Goal: Task Accomplishment & Management: Use online tool/utility

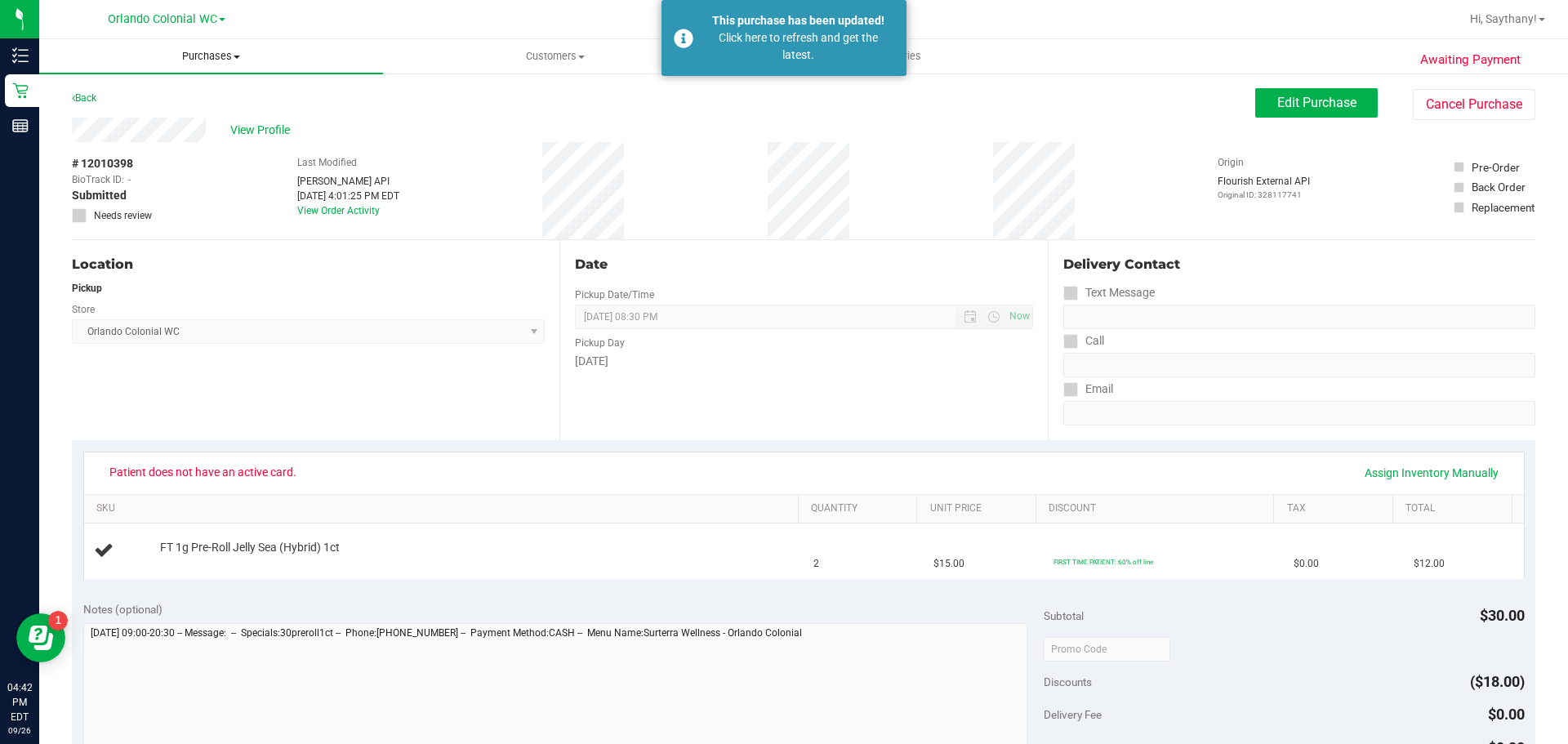
click at [223, 62] on span "Purchases" at bounding box center [211, 56] width 344 height 15
click at [184, 123] on li "Fulfillment" at bounding box center [211, 118] width 344 height 20
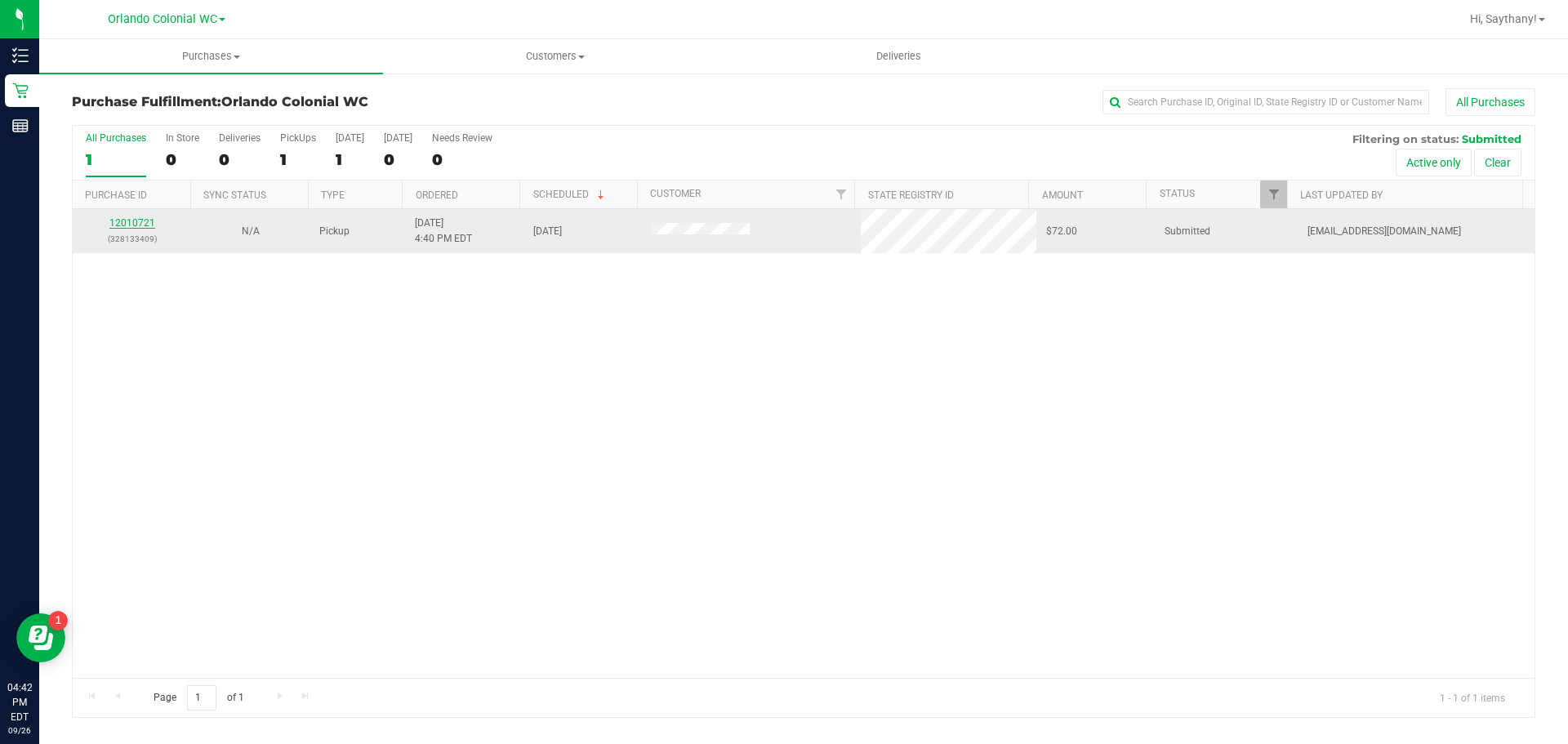
click at [113, 225] on link "12010721" at bounding box center [132, 222] width 45 height 11
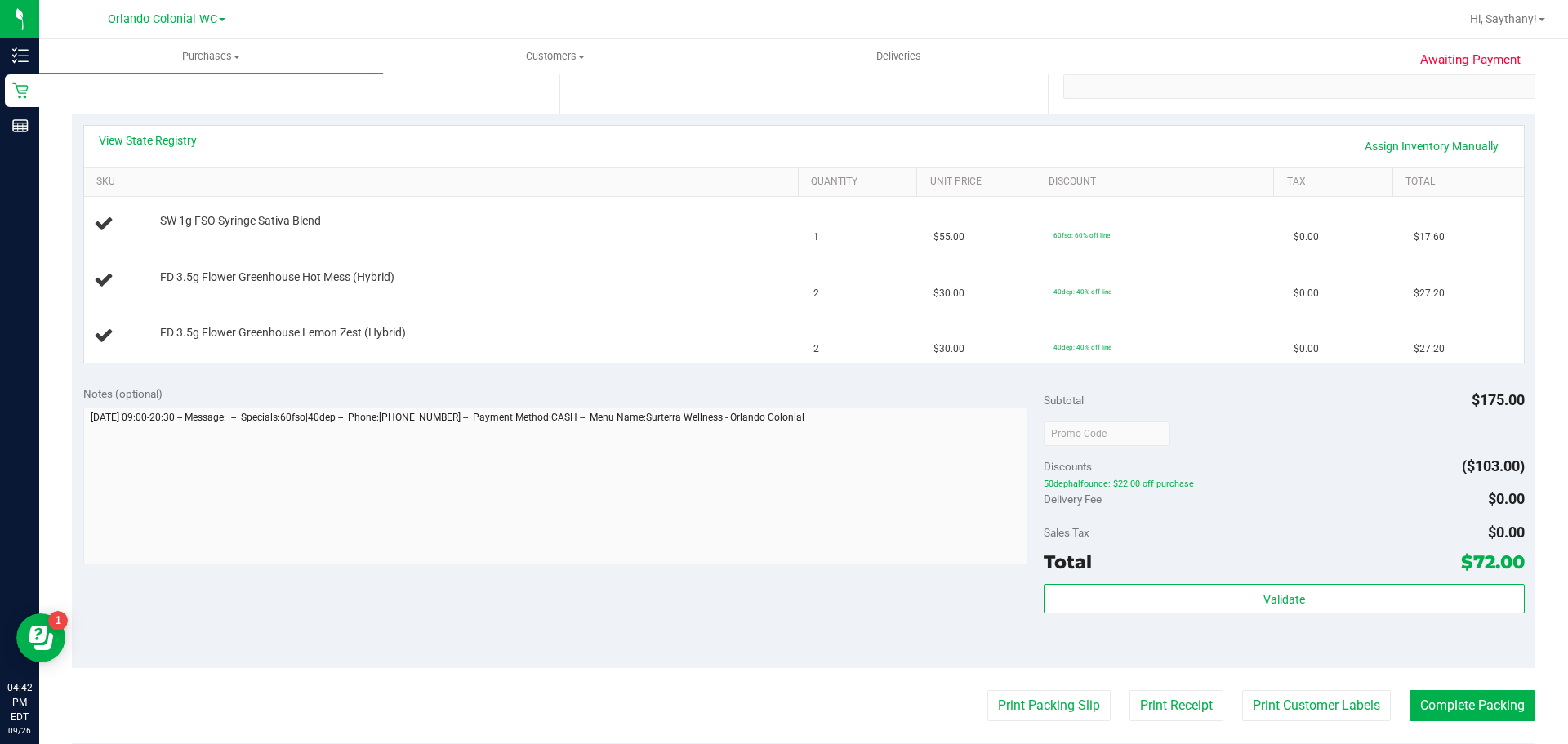
scroll to position [490, 0]
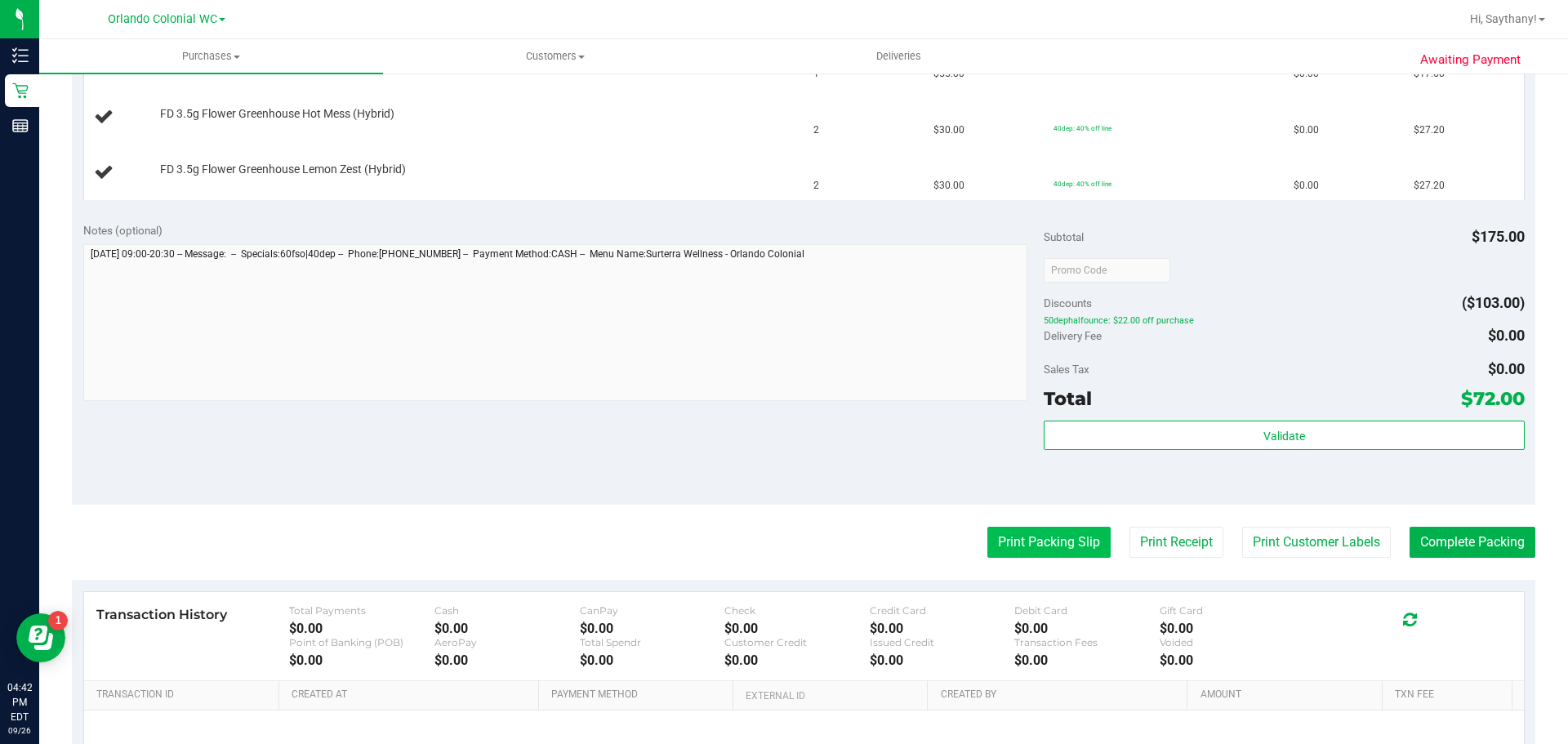
click at [1052, 548] on button "Print Packing Slip" at bounding box center [1049, 543] width 123 height 31
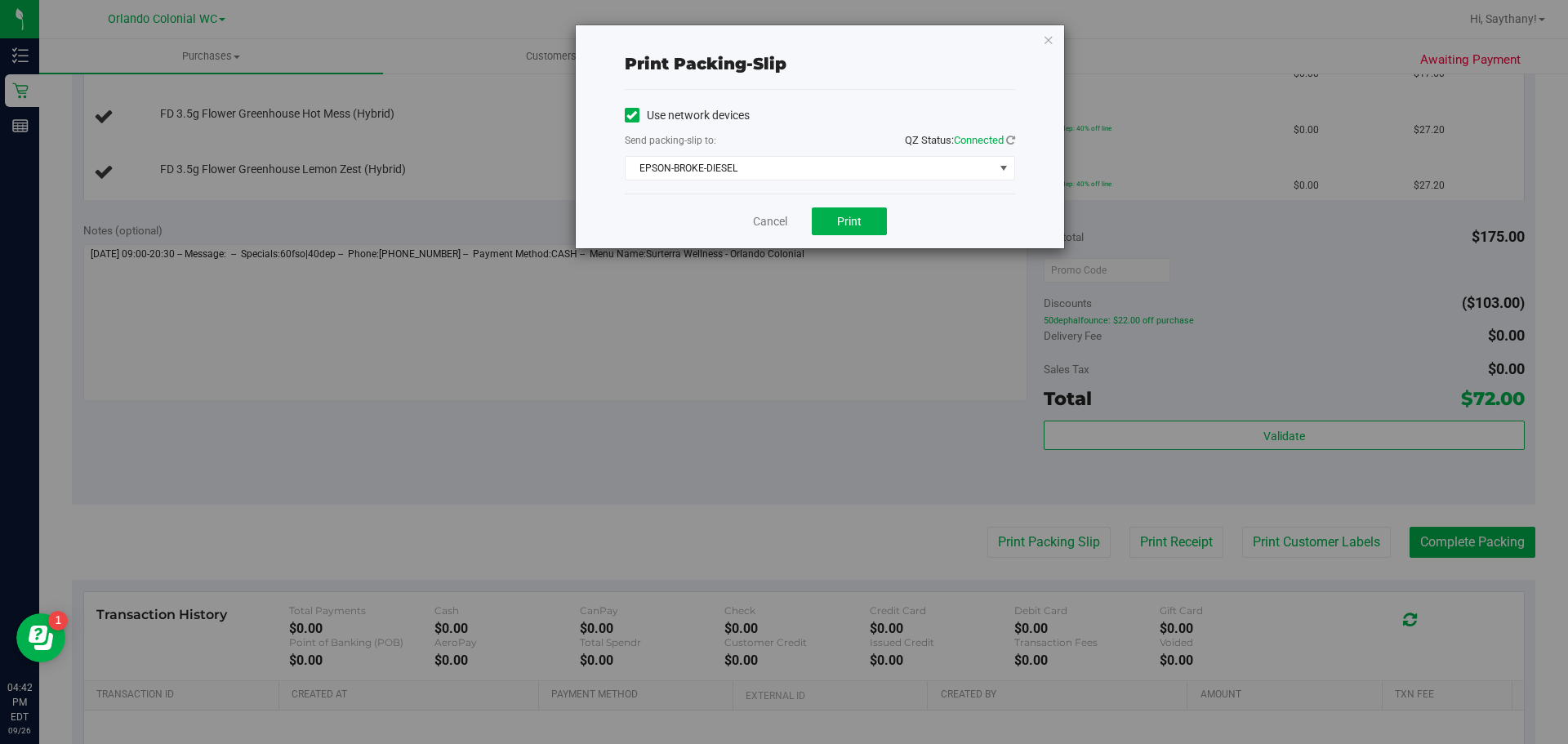
click at [461, 333] on div "Print packing-slip Use network devices Send packing-slip to: QZ Status: Connect…" at bounding box center [790, 372] width 1581 height 744
click at [1058, 45] on div "Print packing-slip Use network devices Send packing-slip to: QZ Status: Connect…" at bounding box center [820, 137] width 489 height 223
click at [1046, 39] on icon "button" at bounding box center [1048, 39] width 11 height 20
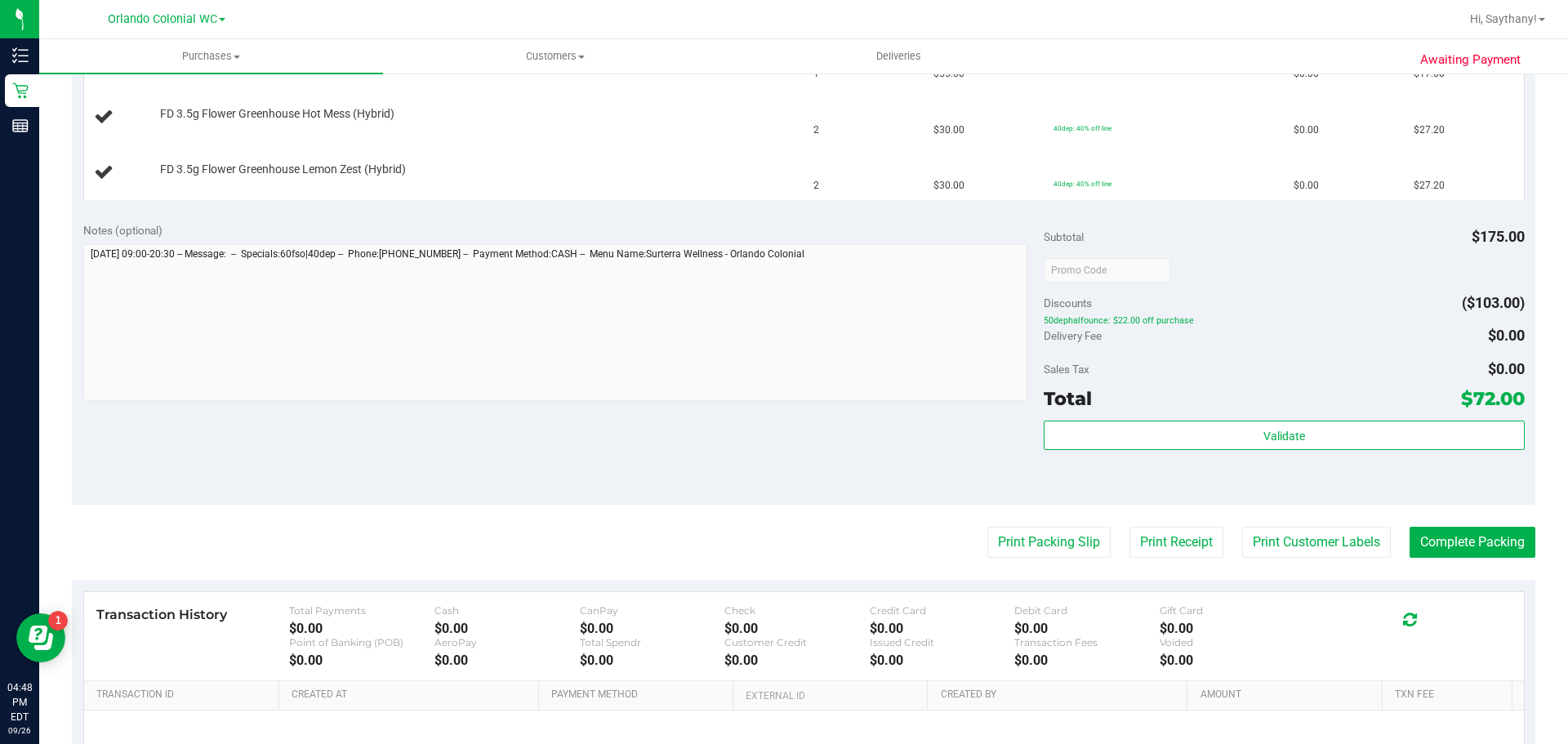
scroll to position [0, 0]
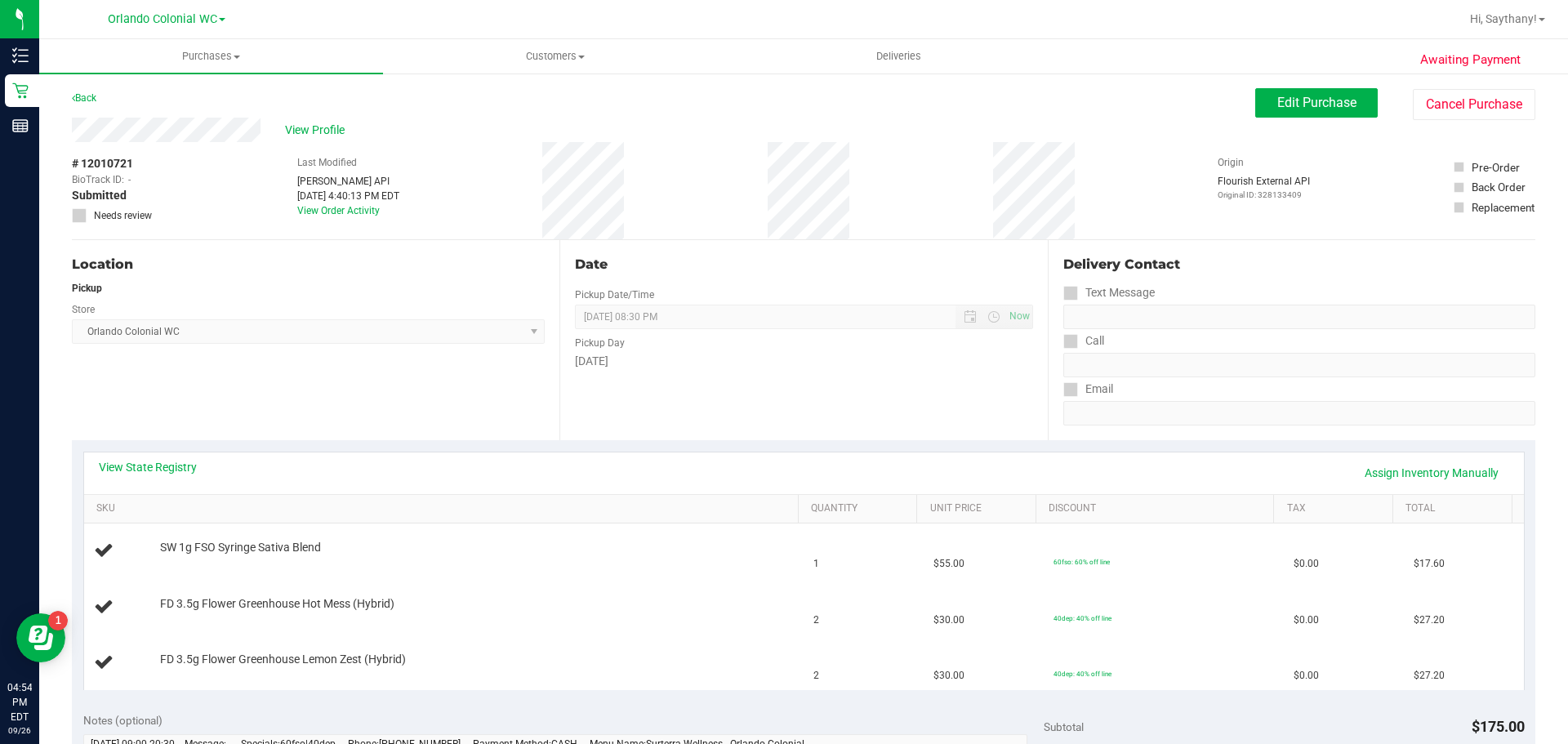
click at [173, 102] on div "Back Edit Purchase Cancel Purchase" at bounding box center [804, 103] width 1464 height 29
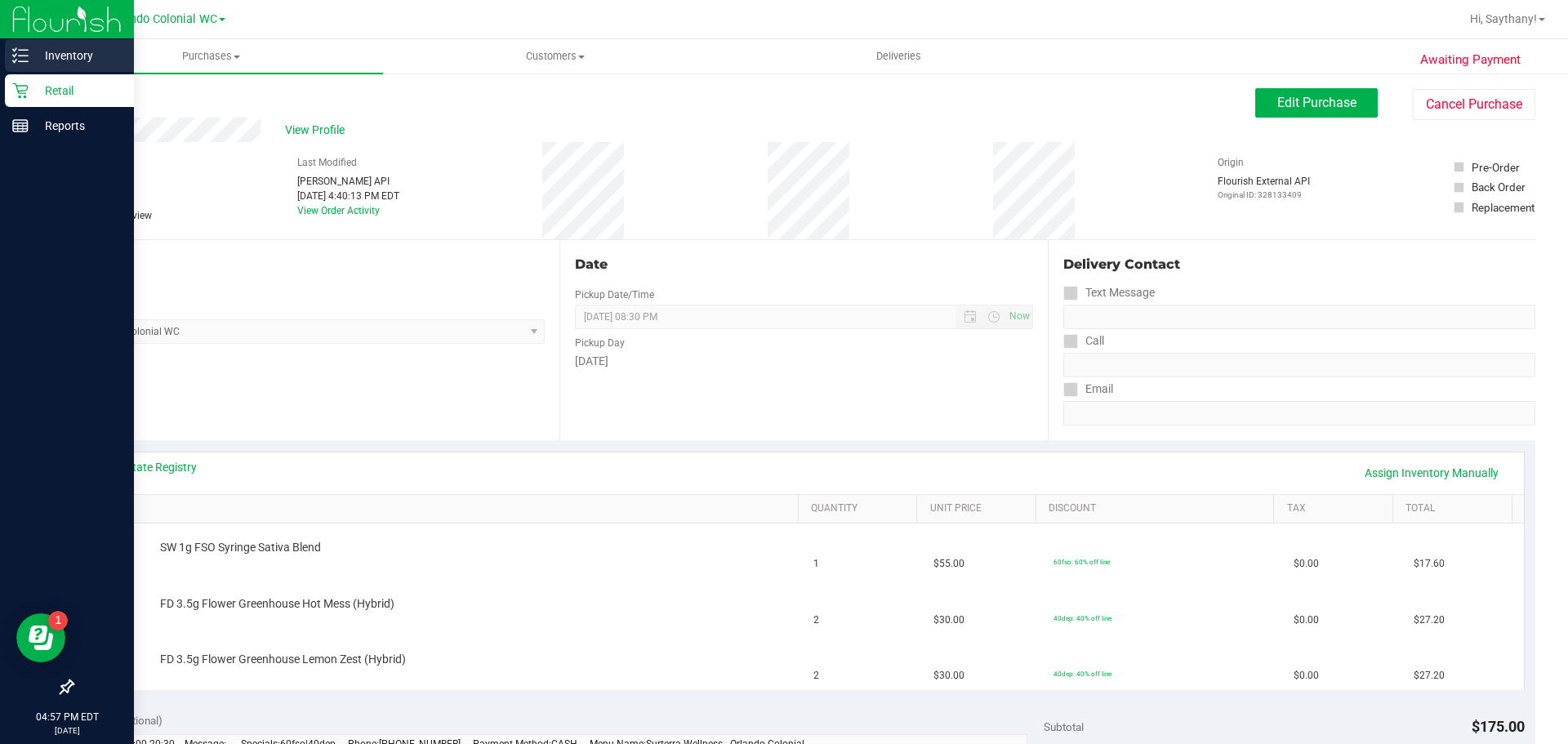
click at [50, 53] on p "Inventory" at bounding box center [77, 55] width 98 height 20
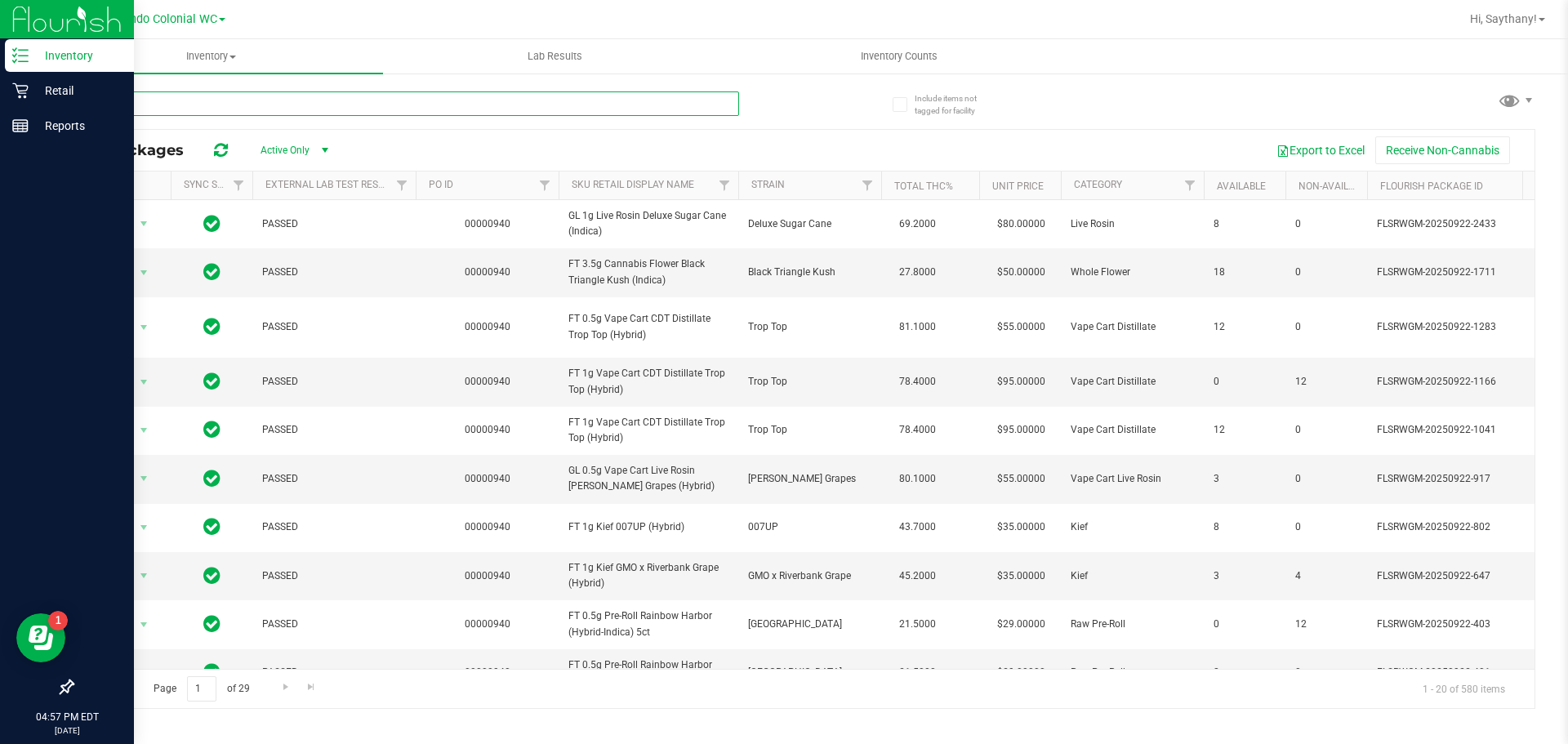
click at [263, 108] on input "text" at bounding box center [406, 104] width 667 height 25
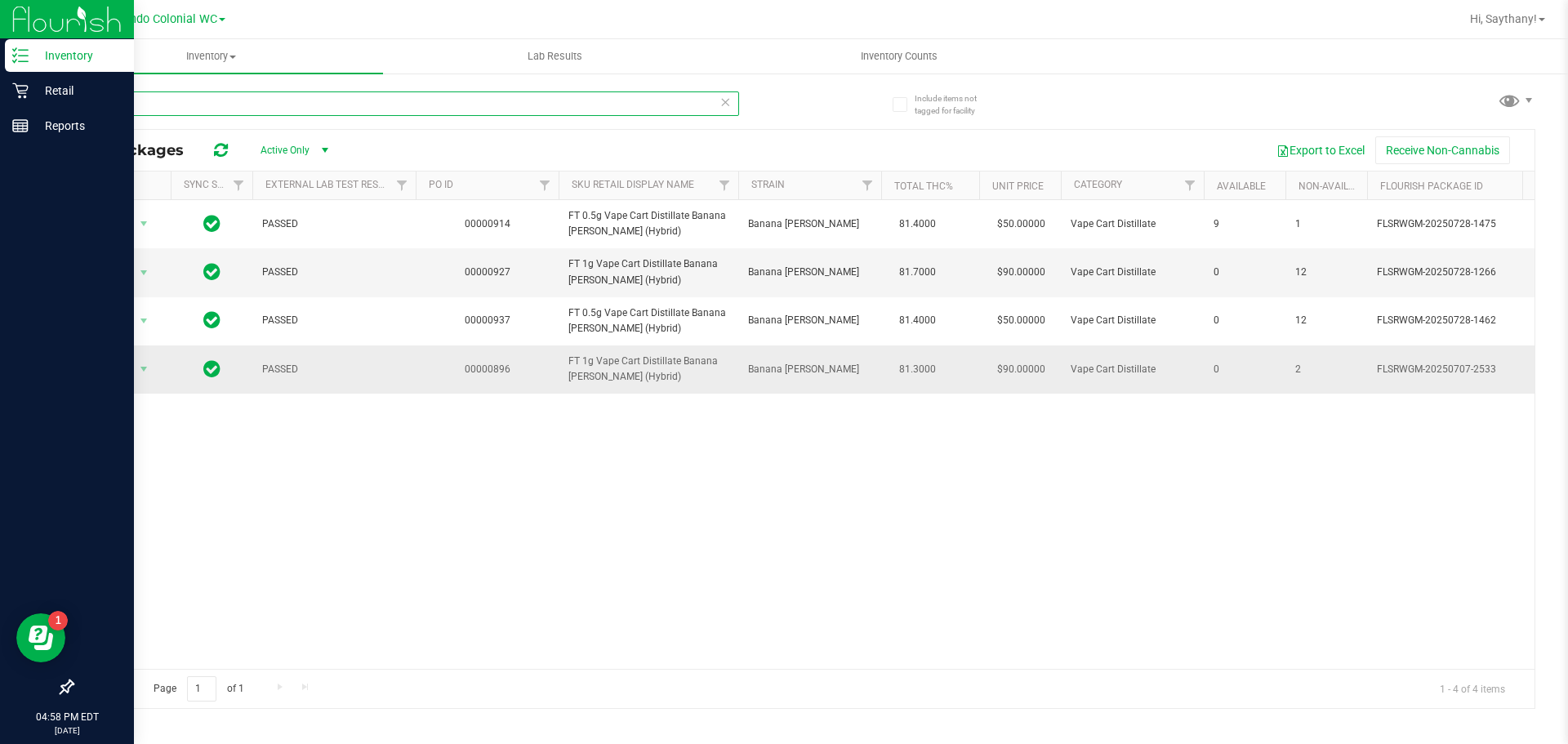
type input "BRZ"
drag, startPoint x: 640, startPoint y: 379, endPoint x: 535, endPoint y: 372, distance: 105.2
click at [535, 372] on tr "Action Action Global inventory Package audit log Print package label Print prod…" at bounding box center [1511, 369] width 2875 height 47
click at [702, 515] on div "Action Action Global inventory Package audit log Print package label Print prod…" at bounding box center [804, 434] width 1463 height 469
drag, startPoint x: 667, startPoint y: 267, endPoint x: 564, endPoint y: 273, distance: 103.2
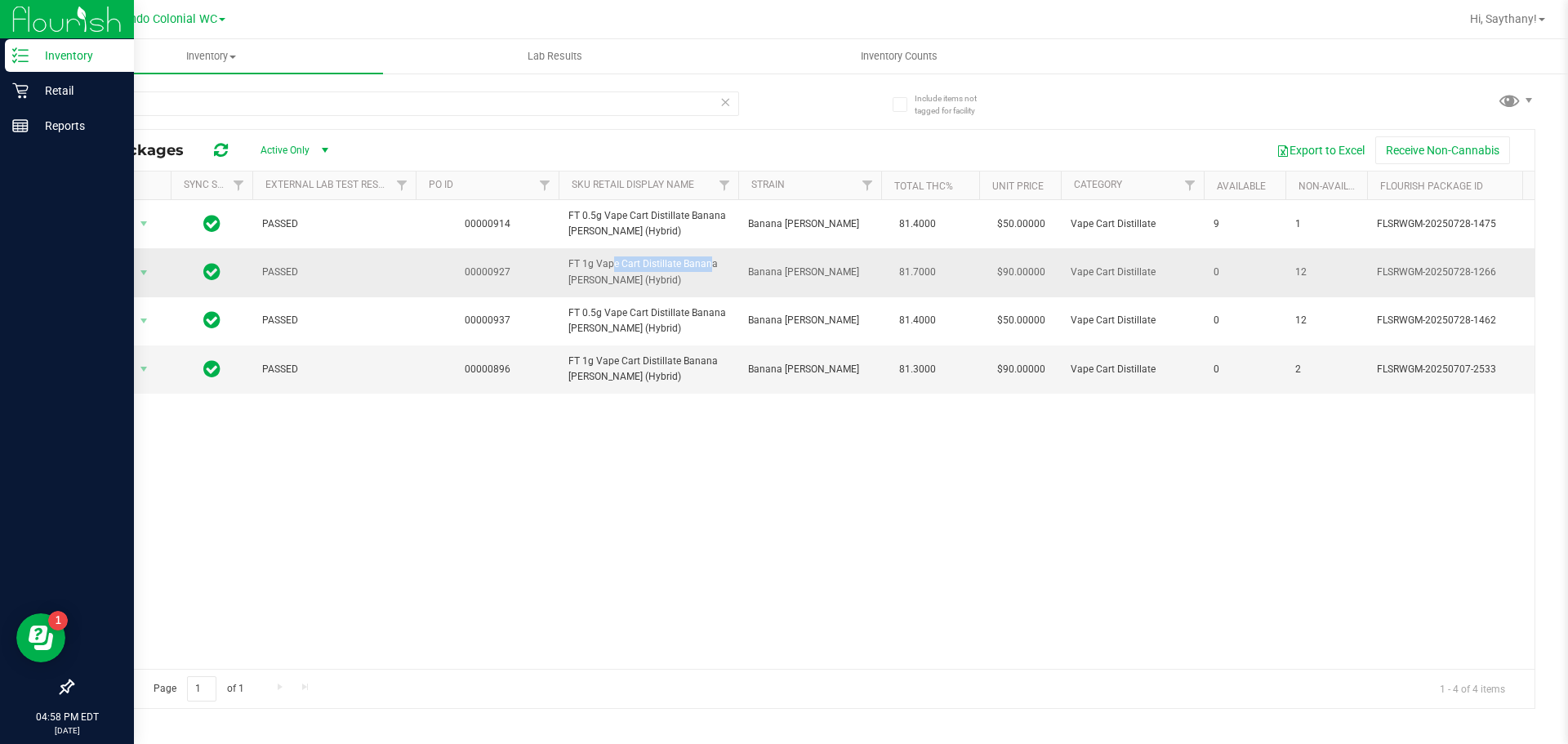
click at [564, 273] on td "FT 1g Vape Cart Distillate Banana [PERSON_NAME] (Hybrid)" at bounding box center [649, 273] width 180 height 48
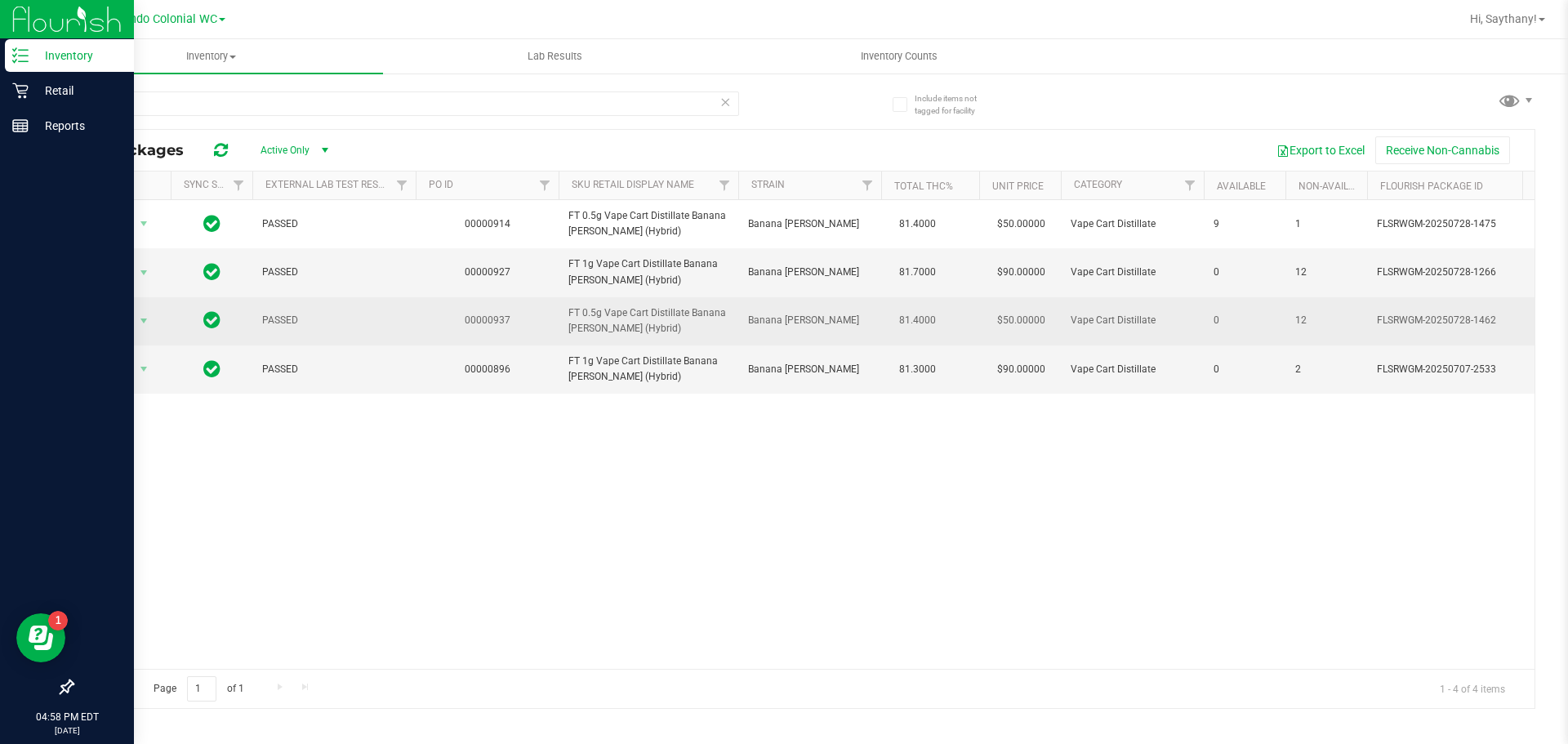
click at [688, 303] on td "FT 0.5g Vape Cart Distillate Banana [PERSON_NAME] (Hybrid)" at bounding box center [649, 321] width 180 height 48
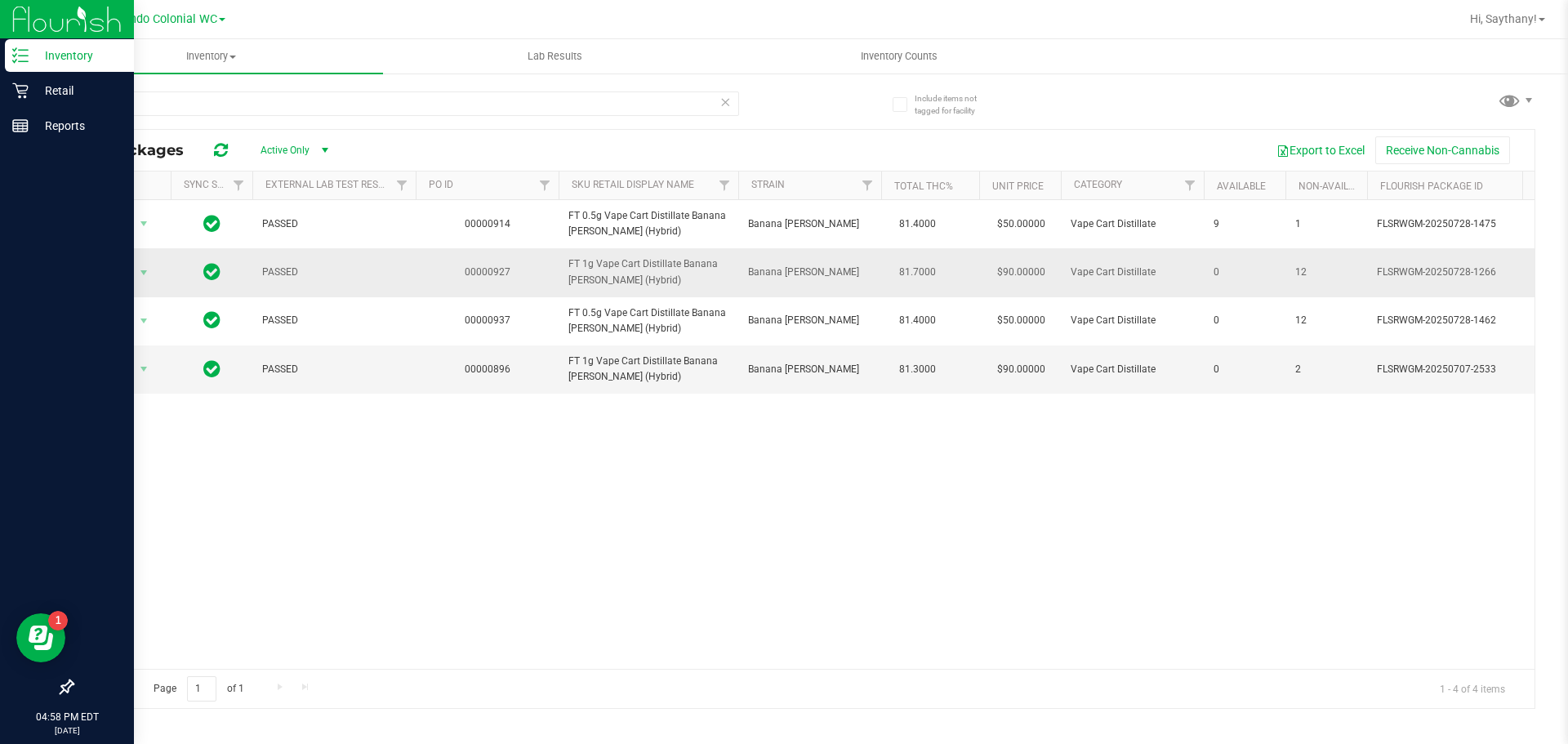
drag, startPoint x: 658, startPoint y: 273, endPoint x: 563, endPoint y: 271, distance: 95.0
click at [563, 271] on td "FT 1g Vape Cart Distillate Banana [PERSON_NAME] (Hybrid)" at bounding box center [649, 273] width 180 height 48
copy span "FT 1g Vape Cart Distillate Banana [PERSON_NAME] (Hybrid)"
click at [261, 96] on input "BRZ" at bounding box center [406, 104] width 667 height 25
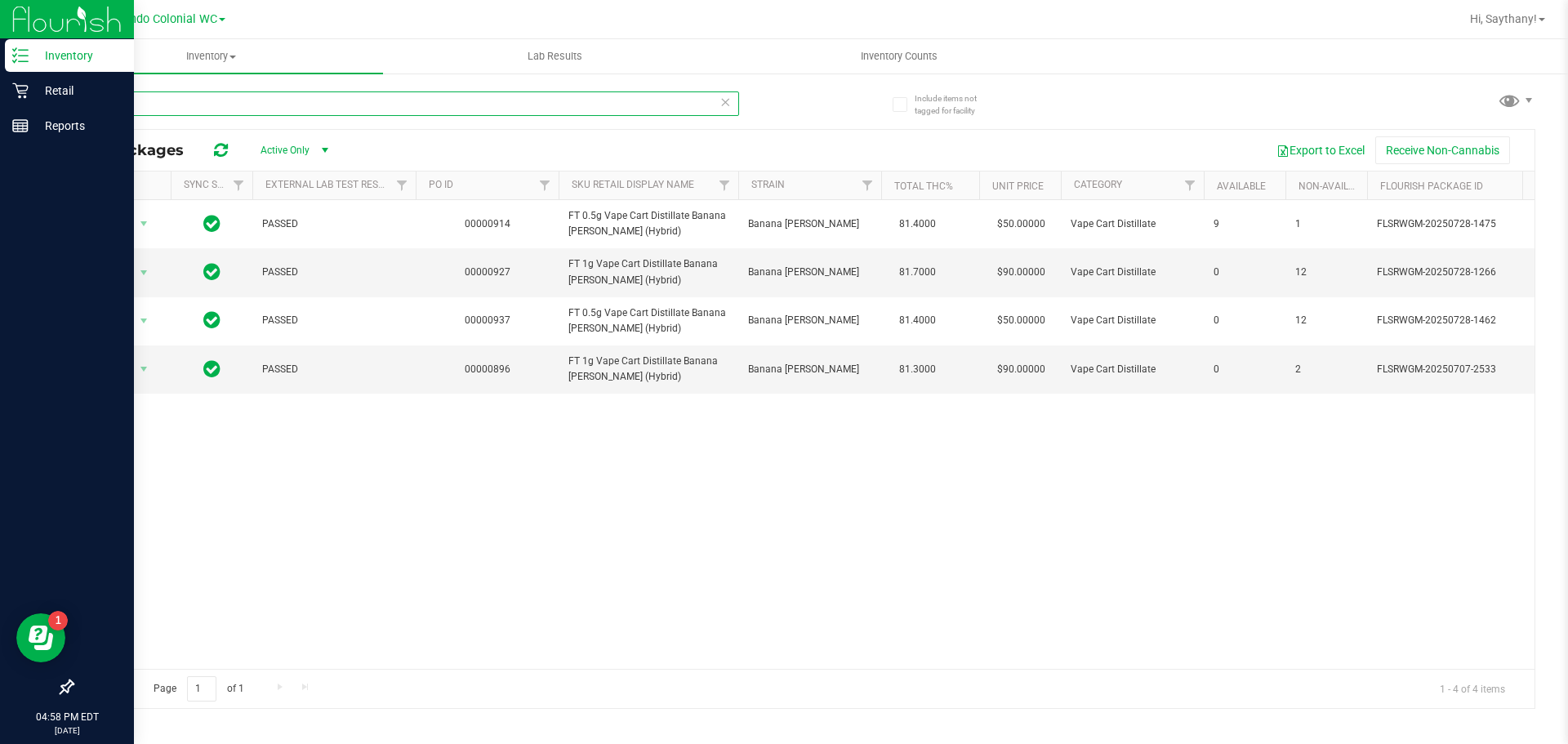
click at [261, 96] on input "BRZ" at bounding box center [406, 104] width 667 height 25
drag, startPoint x: 261, startPoint y: 96, endPoint x: 251, endPoint y: 108, distance: 15.6
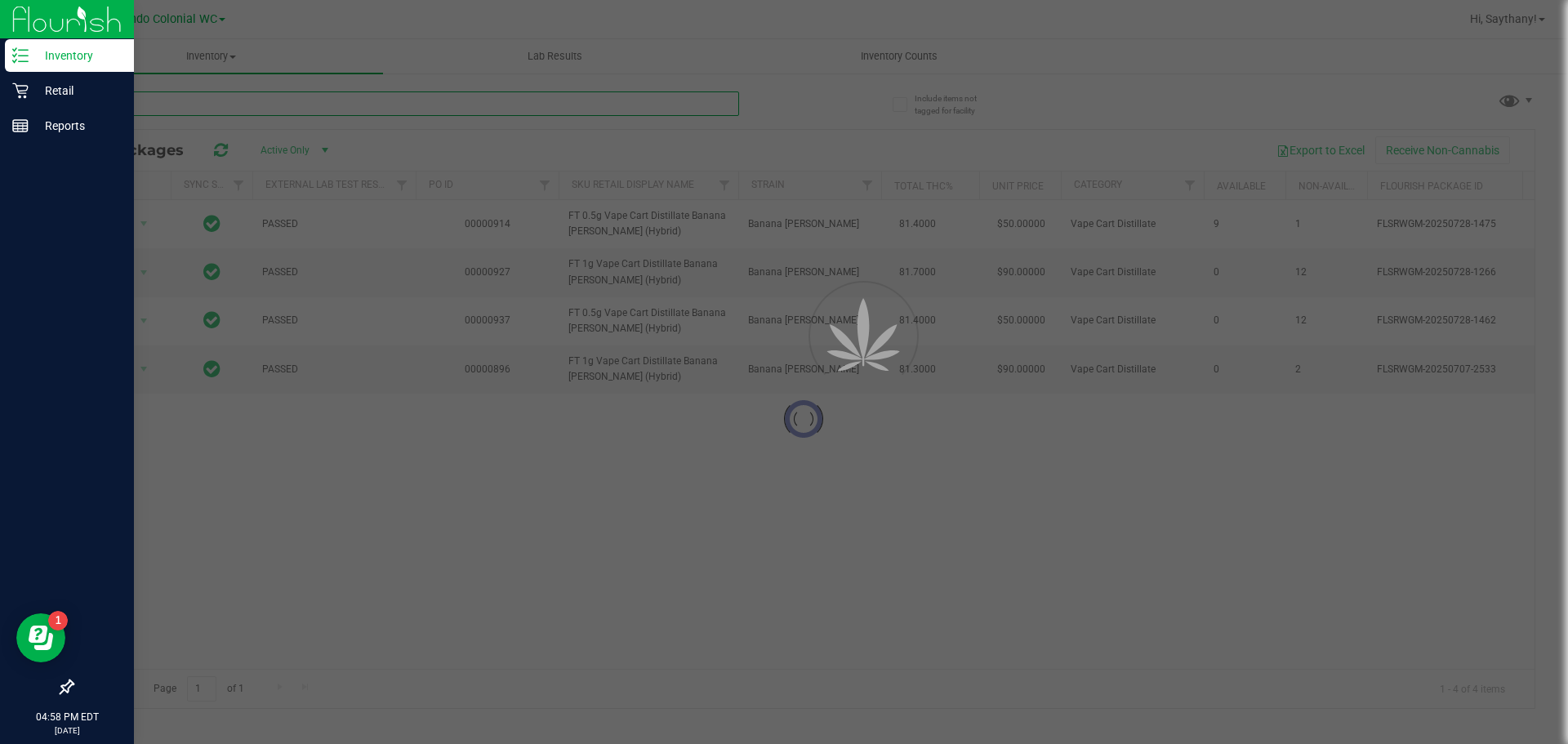
paste input "FT 1g Vape Cart Distillate Banana [PERSON_NAME] (Hybrid)"
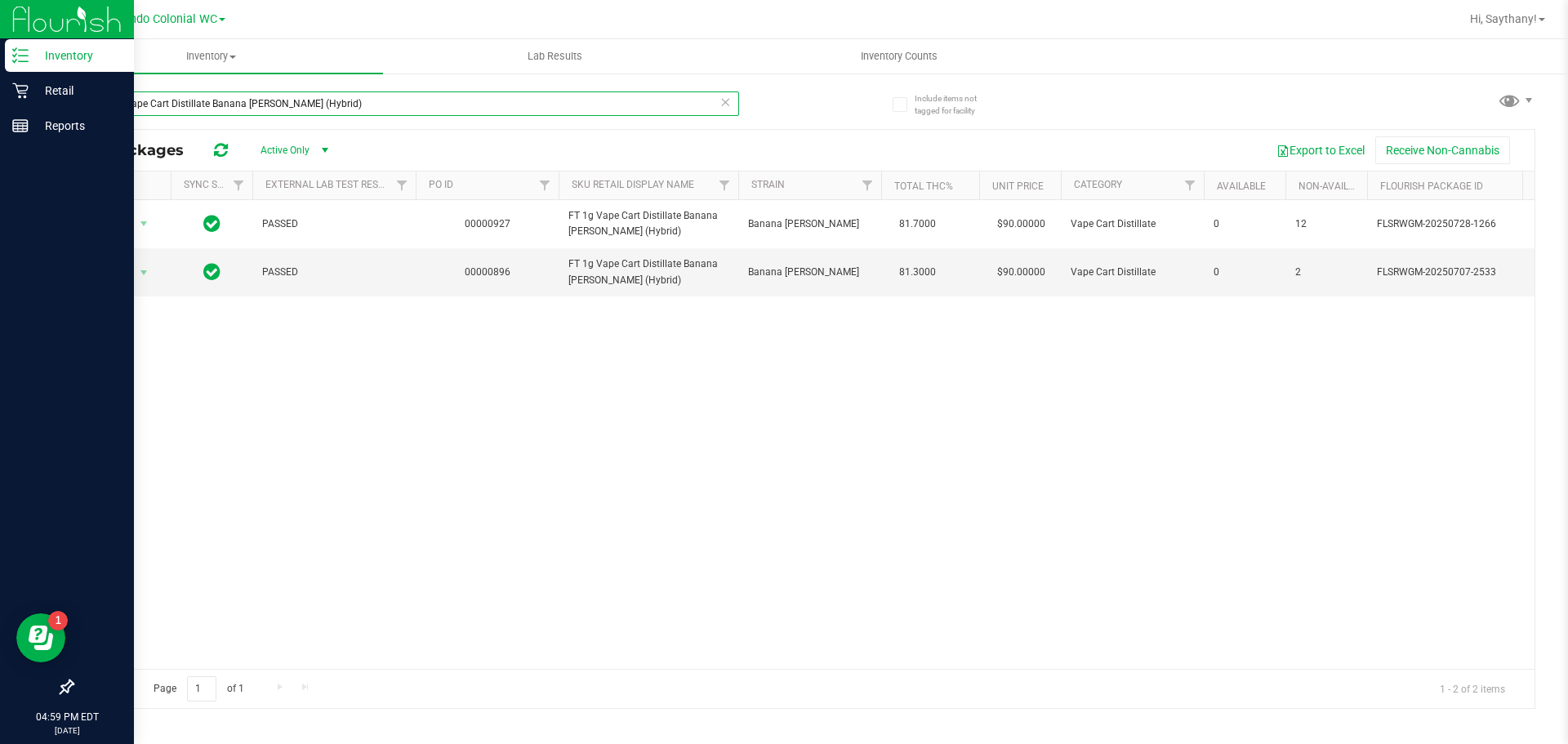
type input "FT 1g Vape Cart Distillate Banana [PERSON_NAME] (Hybrid)"
click at [56, 98] on p "Retail" at bounding box center [77, 90] width 98 height 20
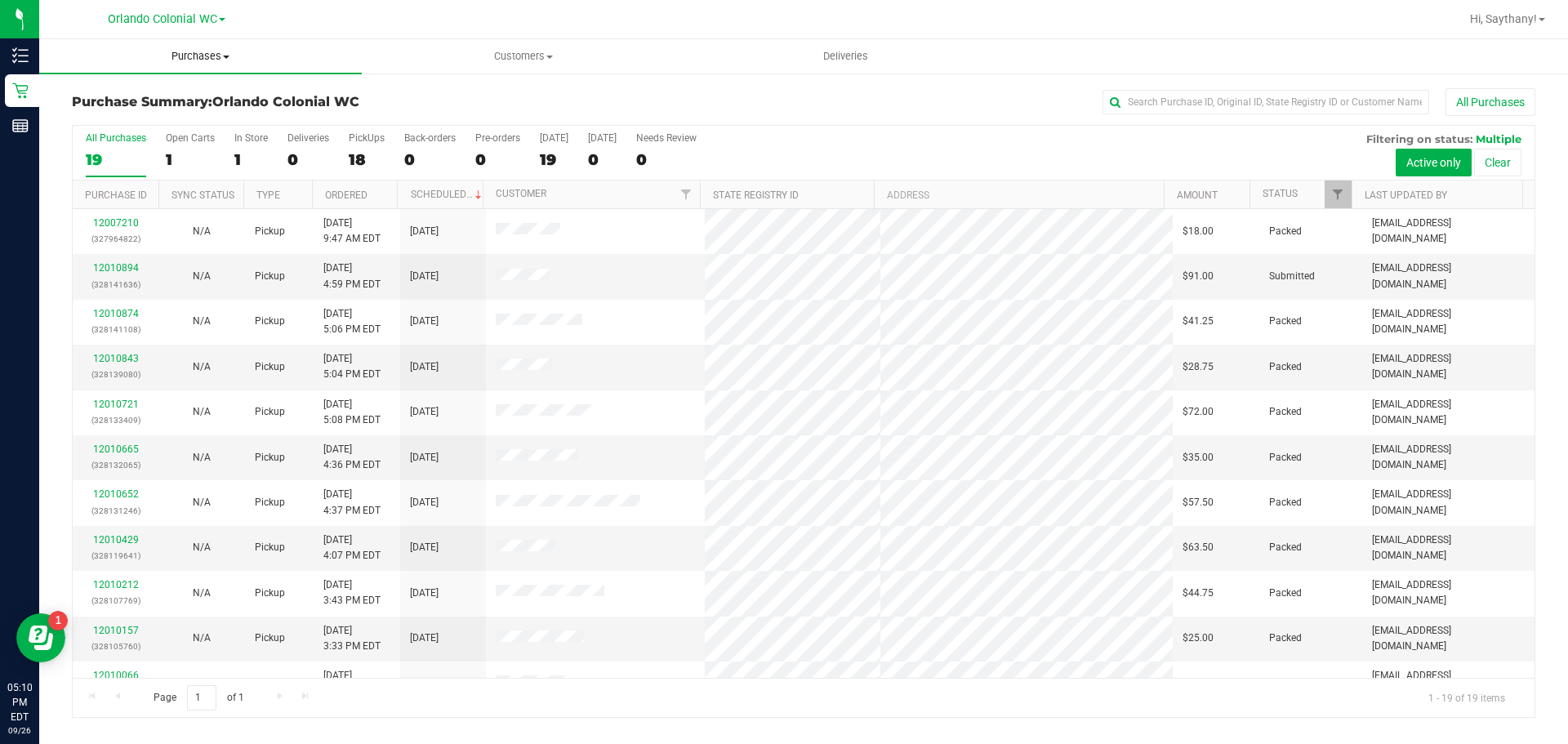
click at [197, 61] on span "Purchases" at bounding box center [201, 56] width 322 height 15
click at [189, 113] on li "Fulfillment" at bounding box center [201, 118] width 322 height 20
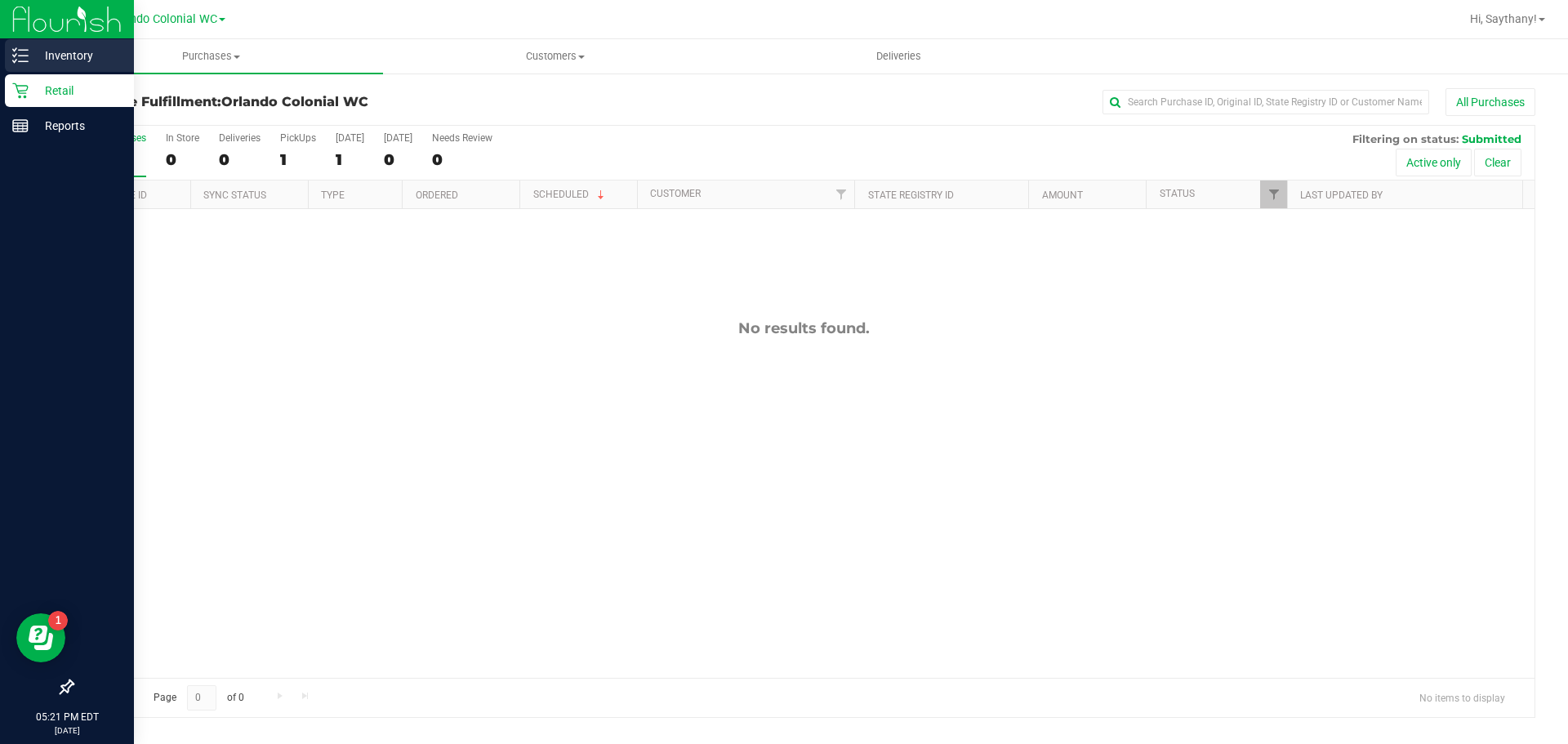
click at [61, 50] on p "Inventory" at bounding box center [77, 55] width 98 height 20
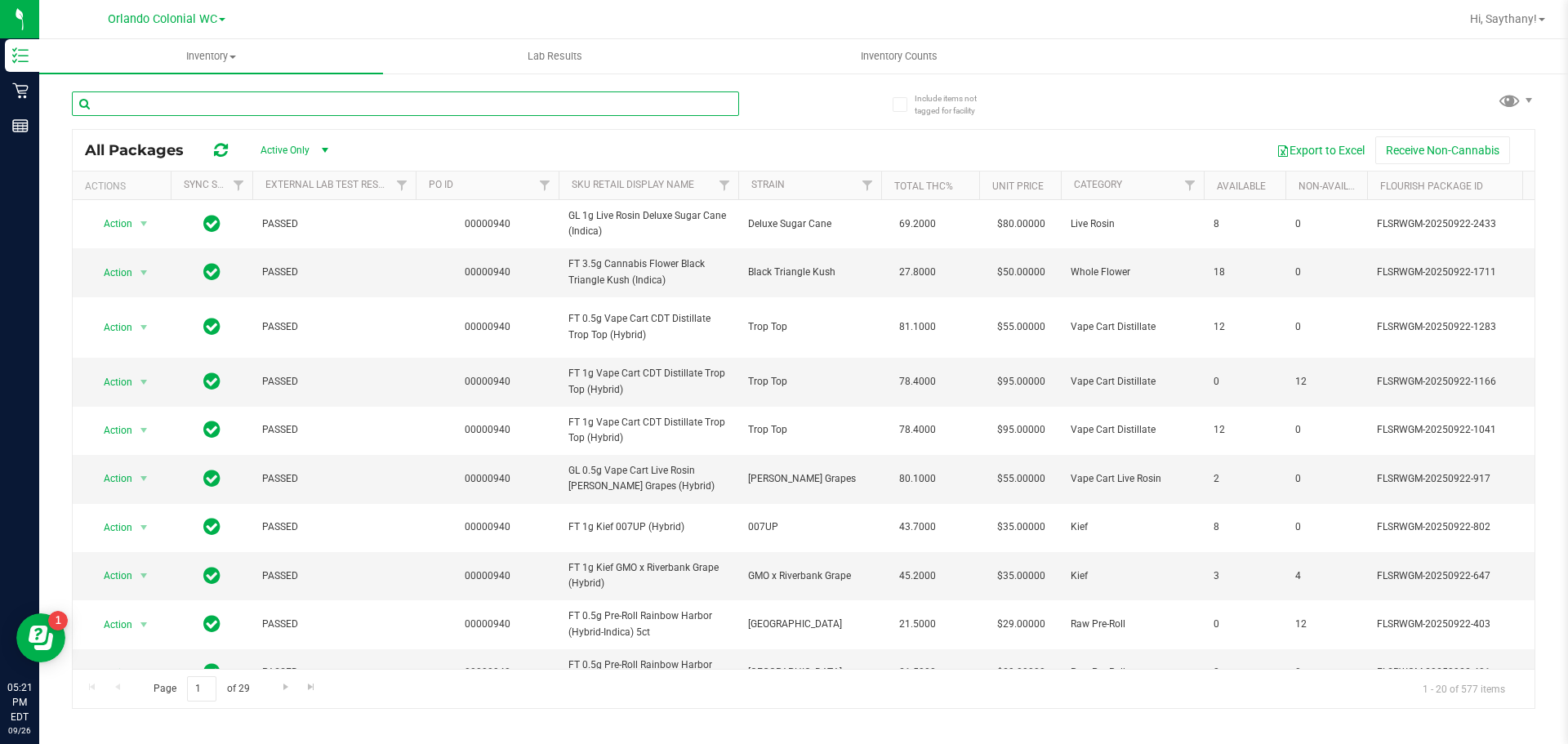
click at [309, 97] on input "text" at bounding box center [406, 104] width 667 height 25
type input "m"
type input "motor"
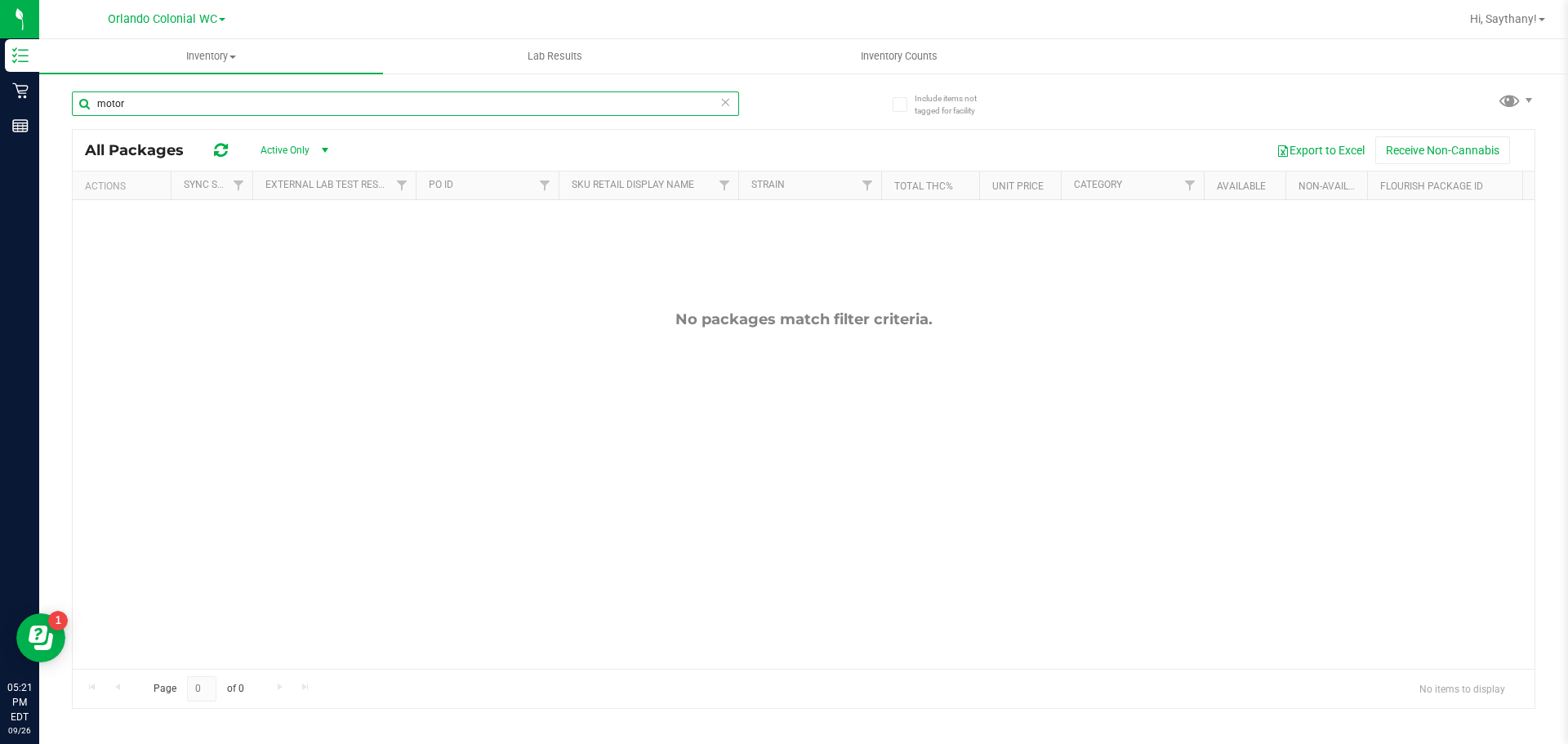
click at [146, 109] on input "motor" at bounding box center [406, 104] width 667 height 25
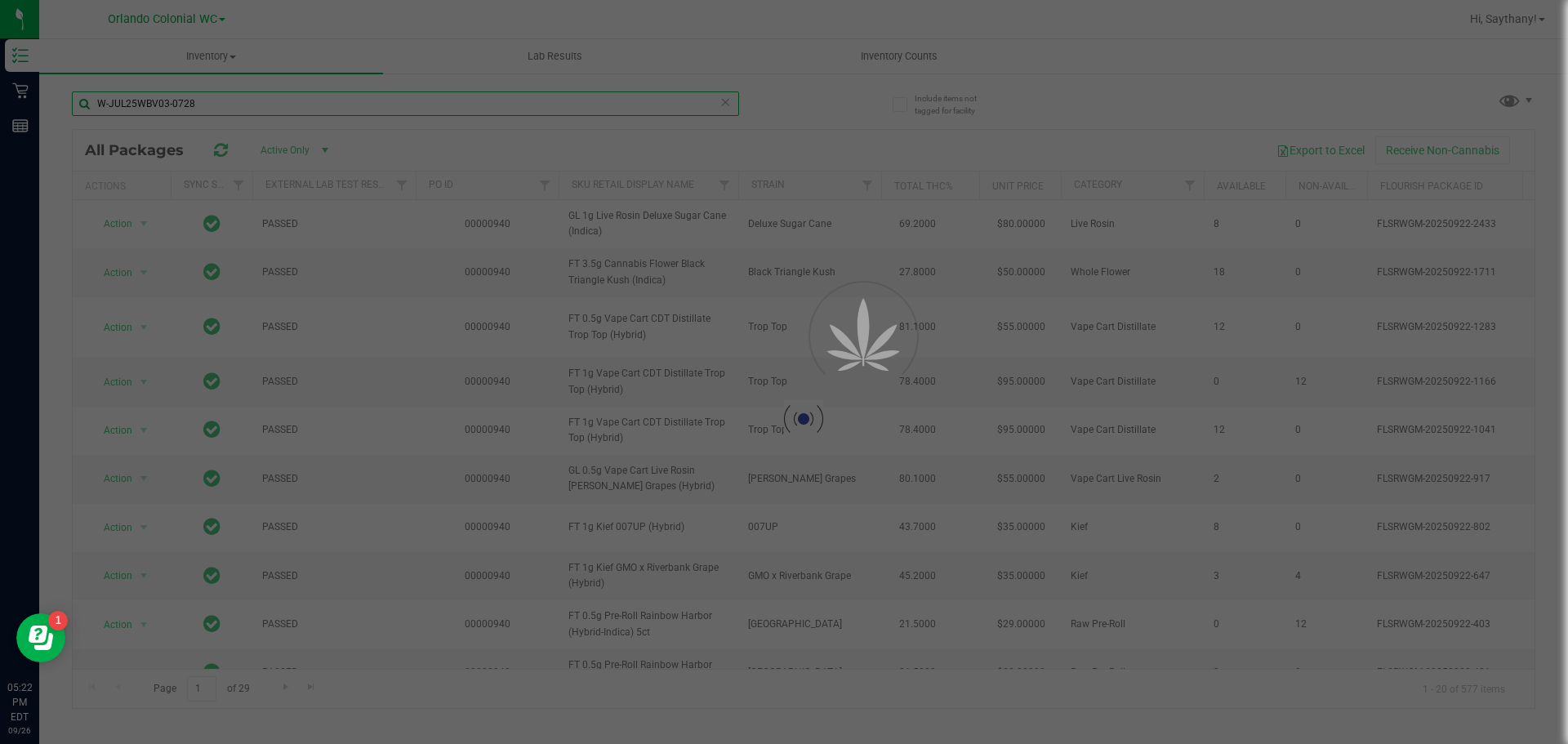
type input "W-JUL25WBV03-0728"
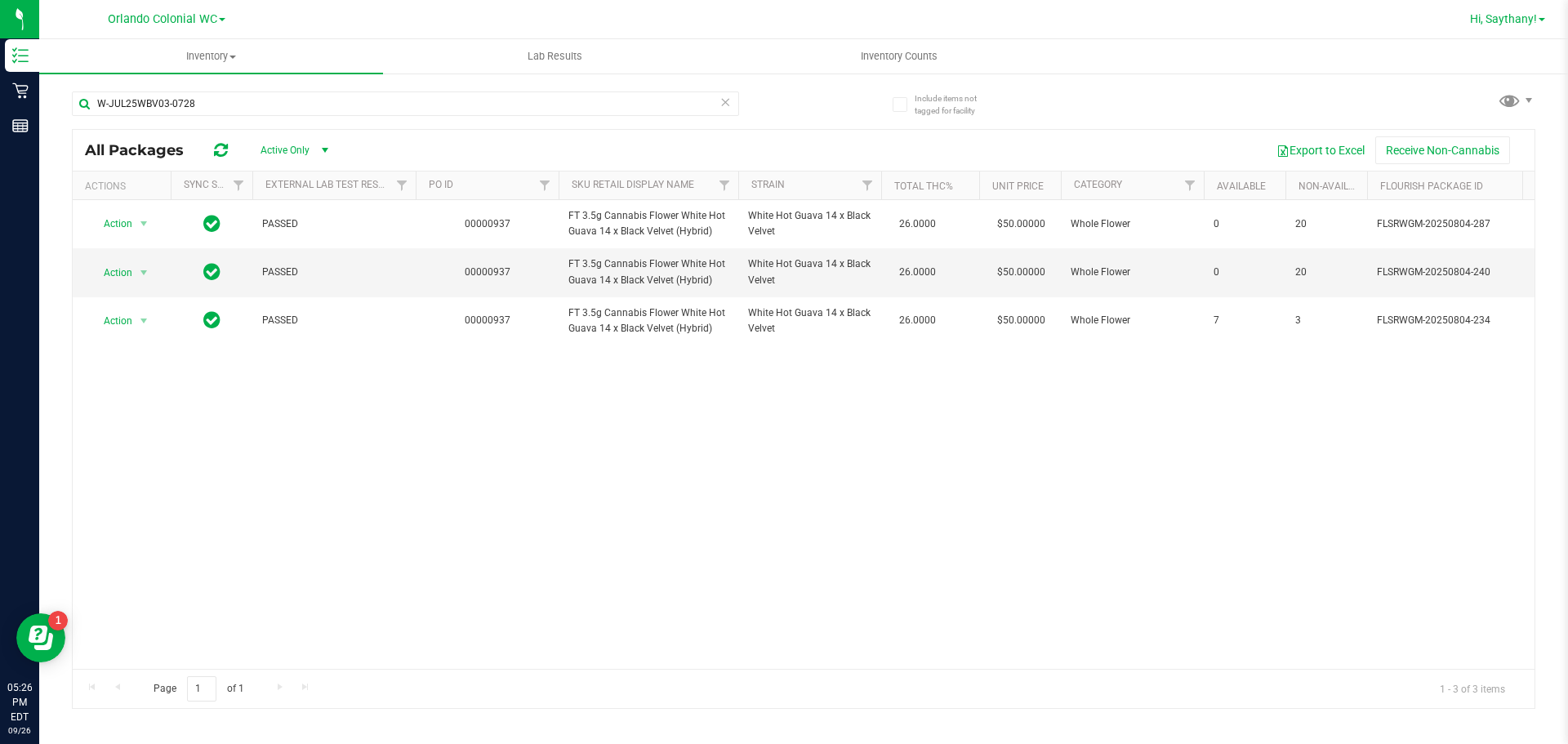
click at [1519, 25] on span "Hi, Saythany!" at bounding box center [1504, 18] width 67 height 13
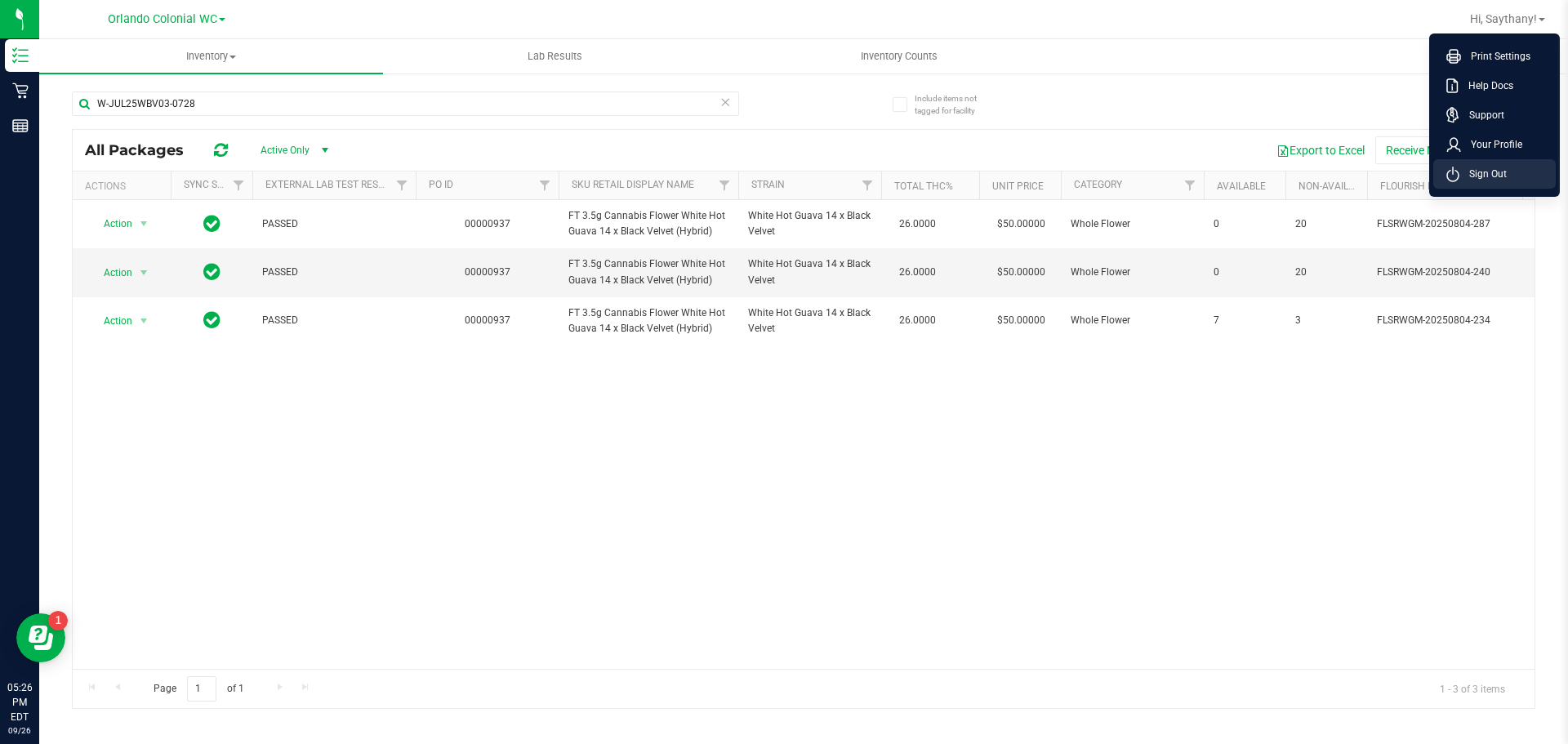
click at [1480, 177] on span "Sign Out" at bounding box center [1483, 173] width 47 height 16
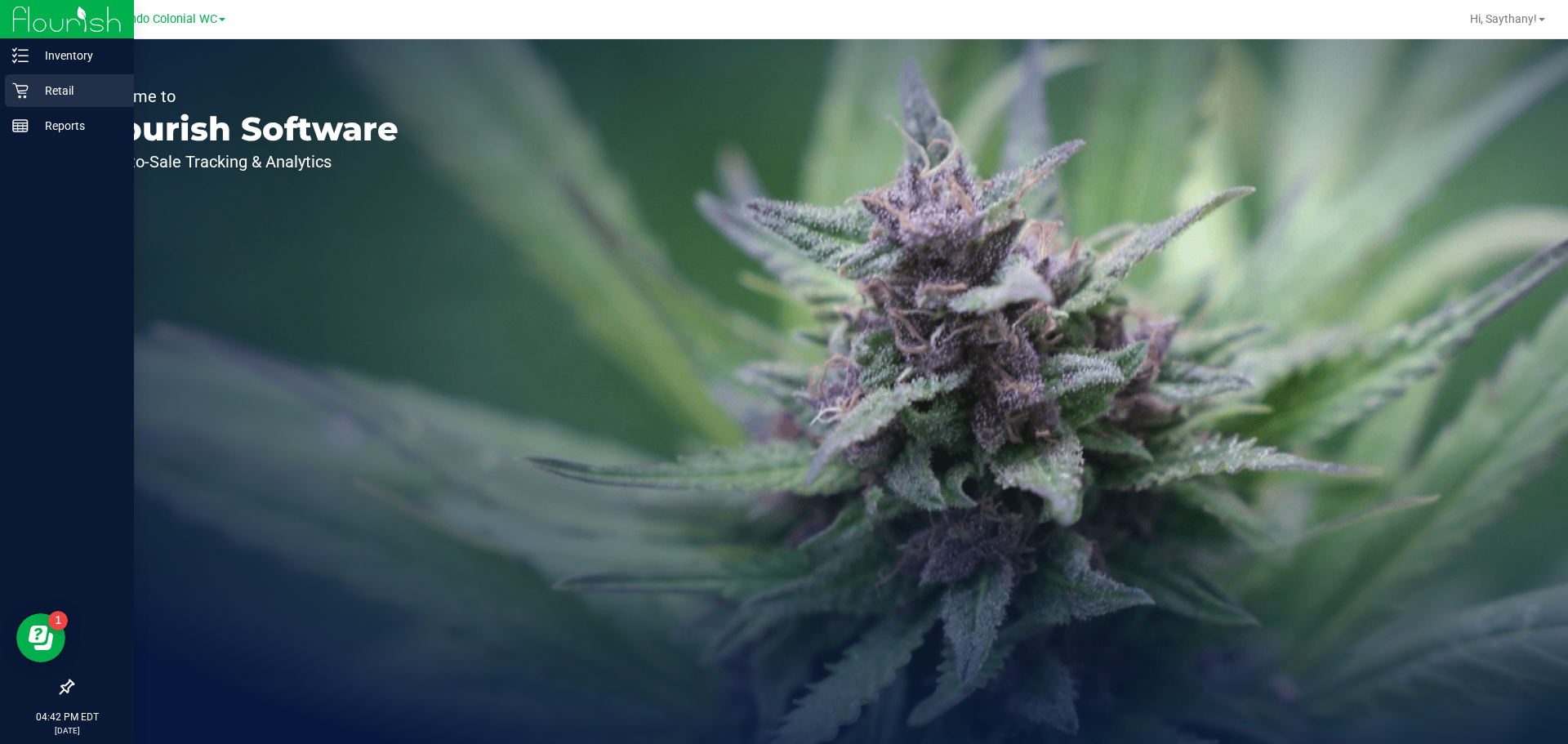
click at [21, 86] on icon at bounding box center [20, 91] width 15 height 15
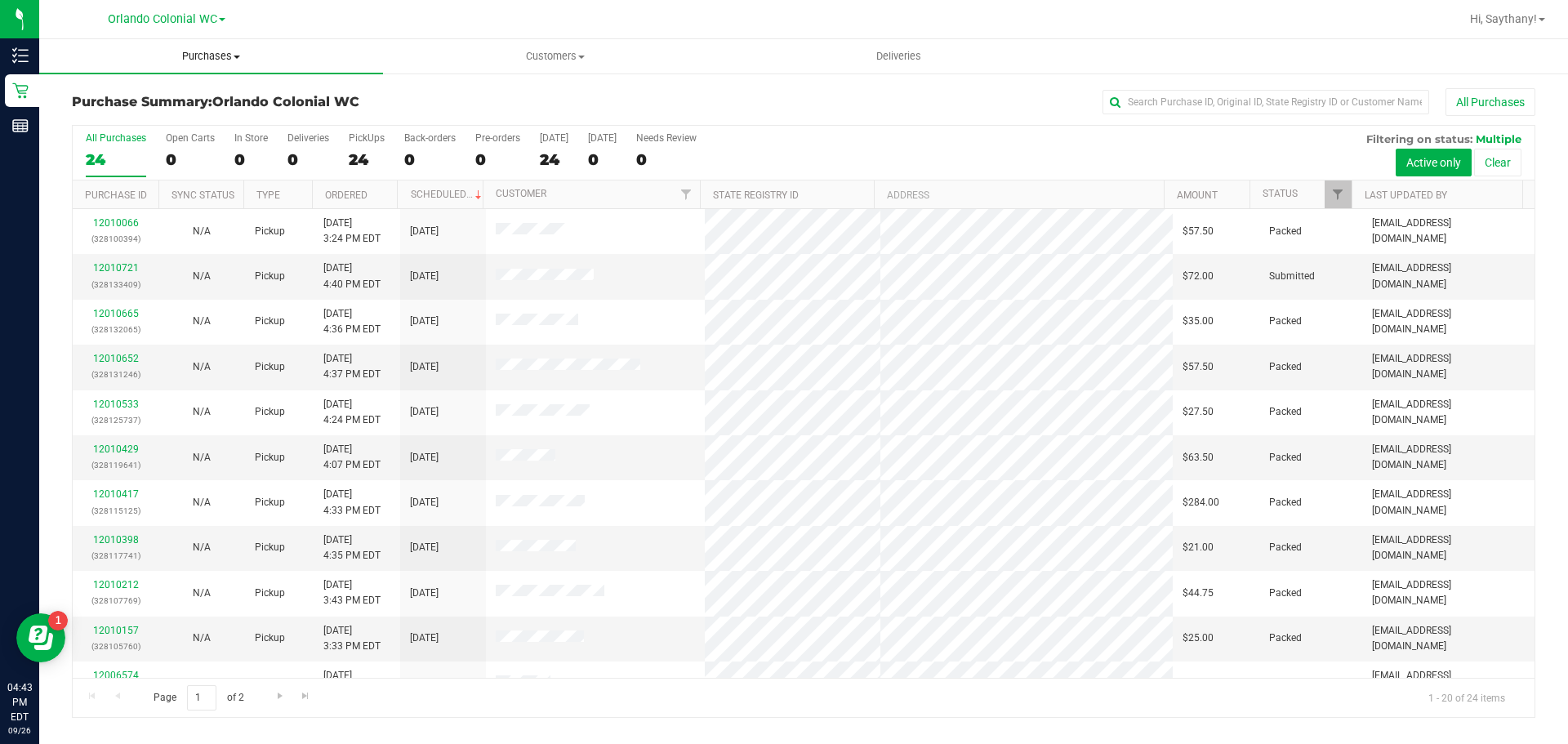
click at [213, 51] on span "Purchases" at bounding box center [211, 56] width 344 height 15
click at [161, 125] on li "Fulfillment" at bounding box center [211, 118] width 344 height 20
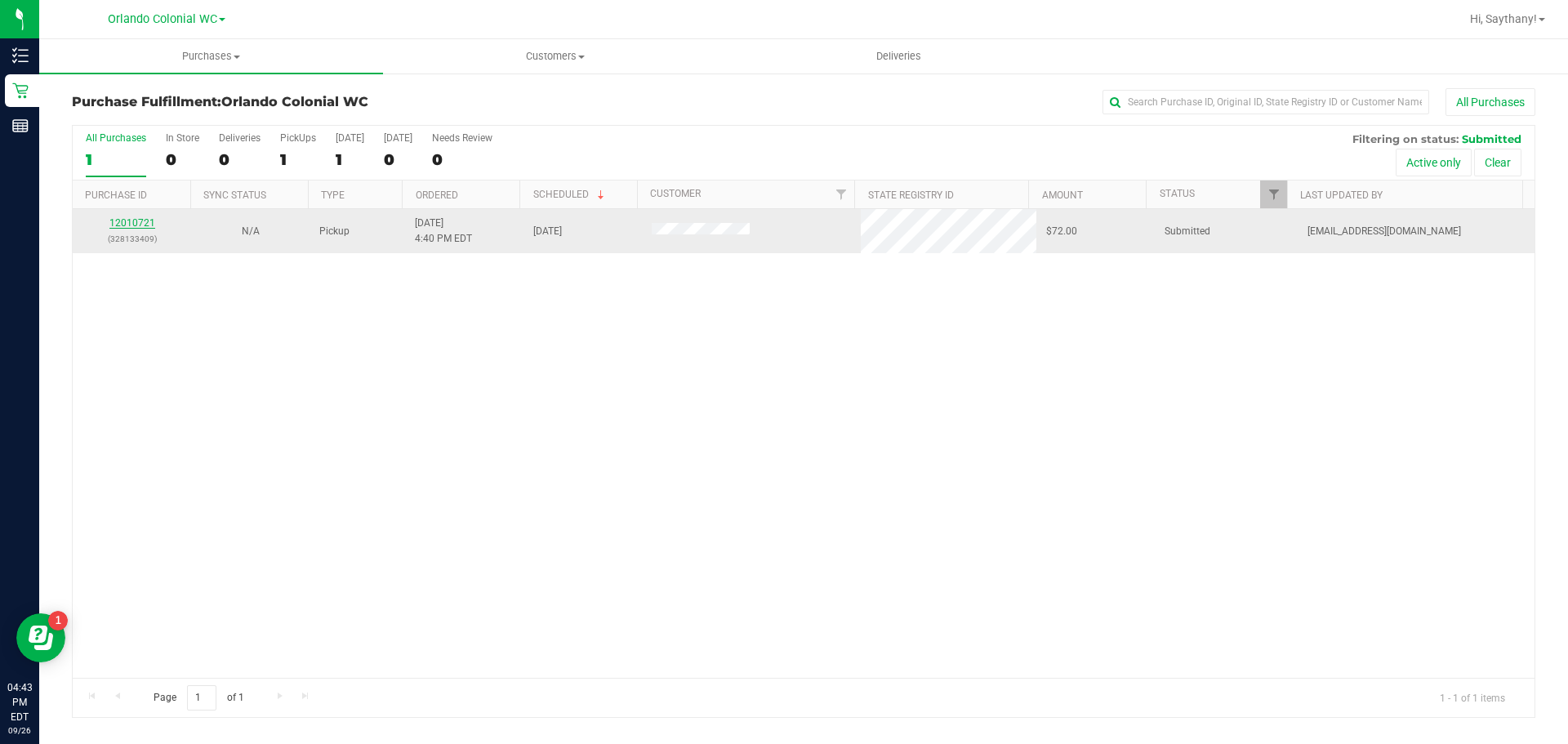
click at [140, 217] on link "12010721" at bounding box center [132, 222] width 45 height 11
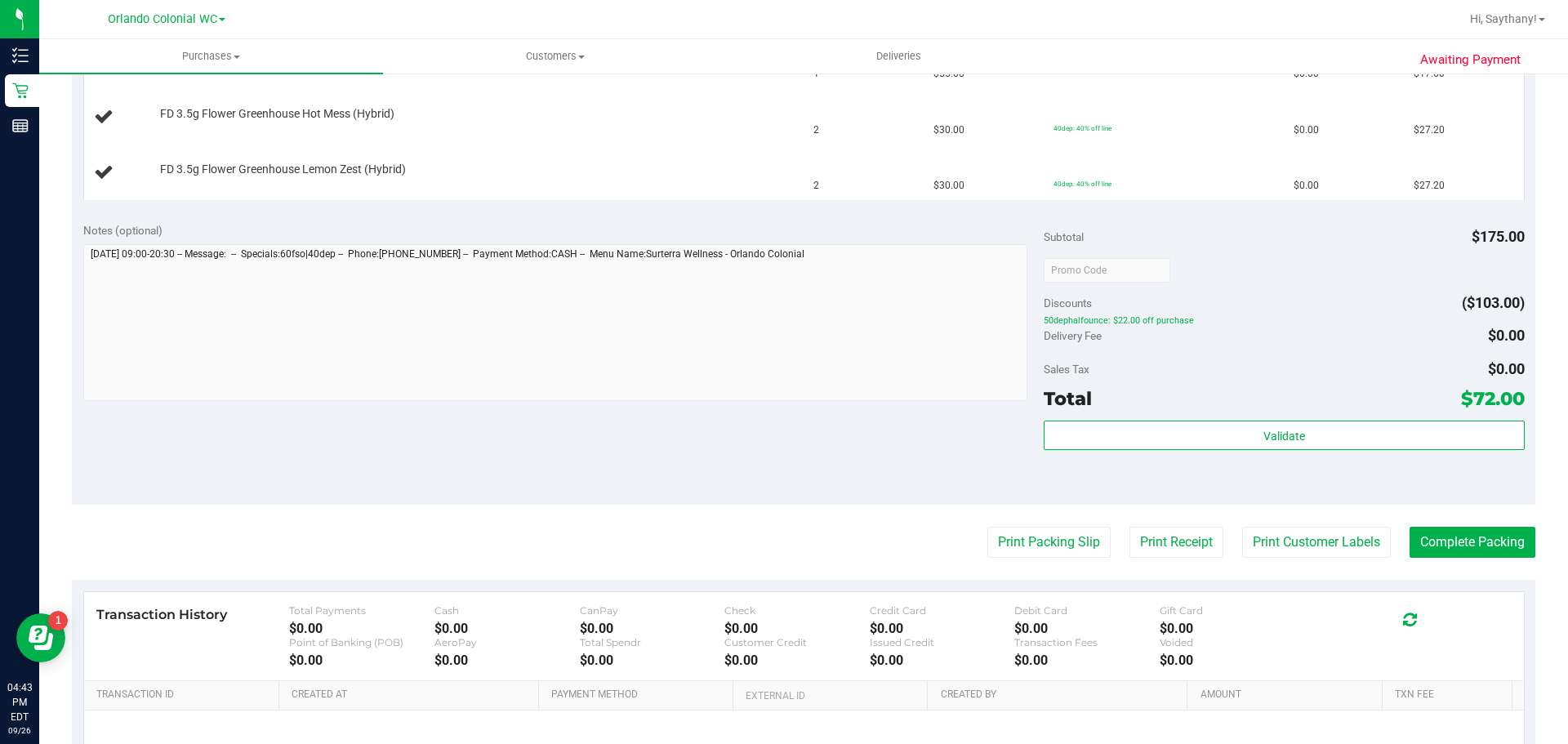
scroll to position [664, 0]
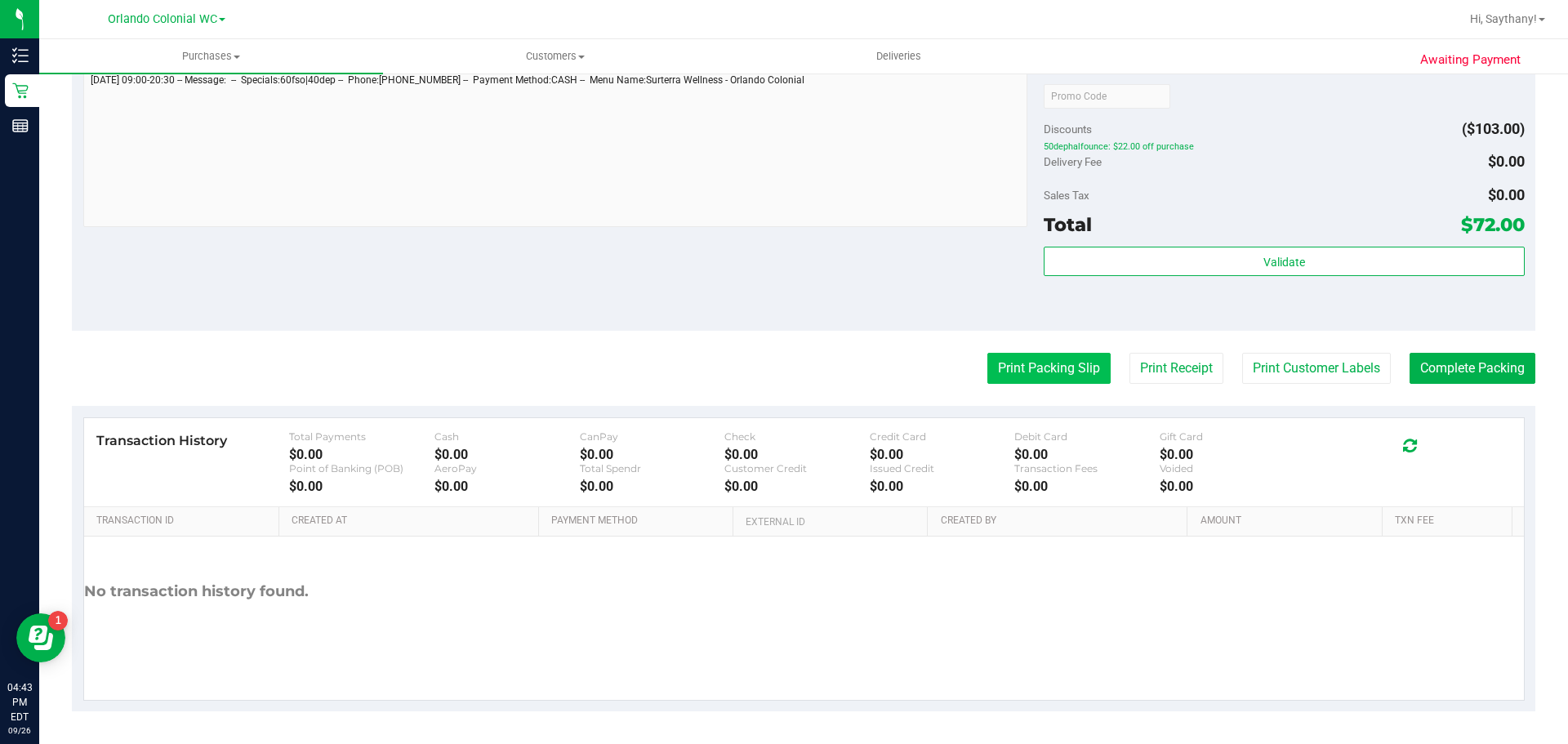
click at [1031, 369] on button "Print Packing Slip" at bounding box center [1049, 369] width 123 height 31
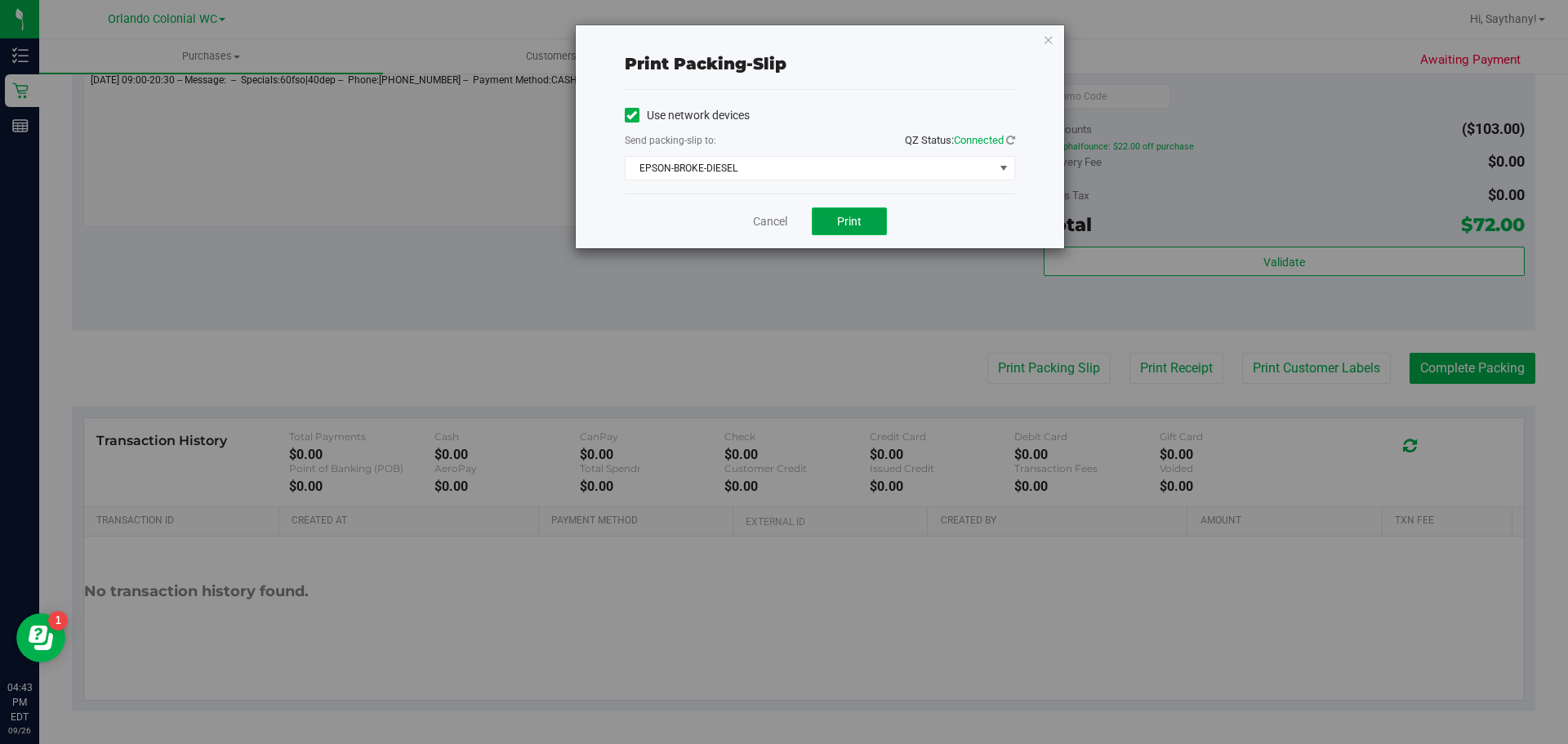
click at [866, 210] on button "Print" at bounding box center [850, 221] width 75 height 27
click at [1059, 33] on div "Print packing-slip Use network devices Send packing-slip to: QZ Status: Connect…" at bounding box center [820, 137] width 489 height 223
click at [1051, 39] on icon "button" at bounding box center [1048, 39] width 11 height 20
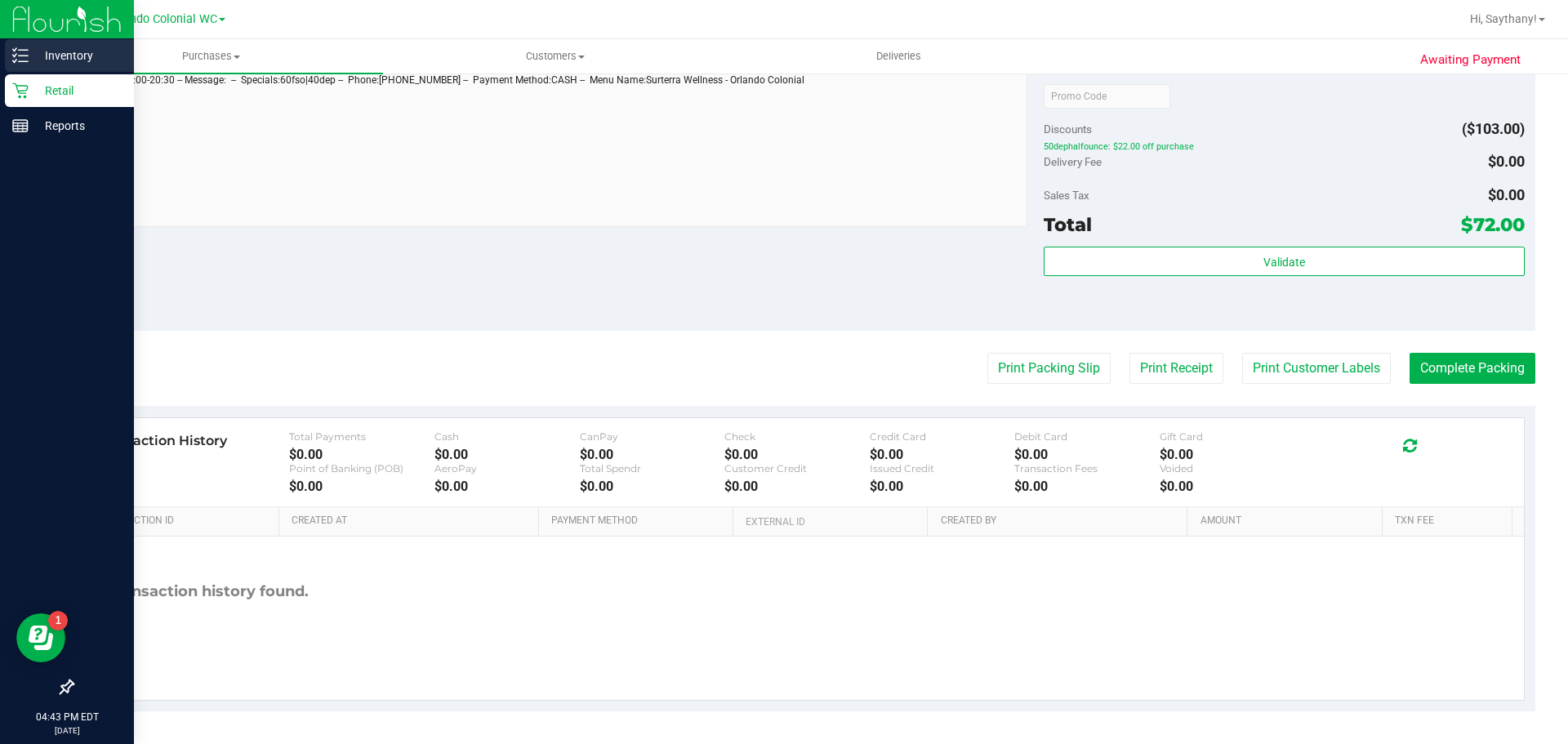
click at [36, 55] on p "Inventory" at bounding box center [77, 55] width 98 height 20
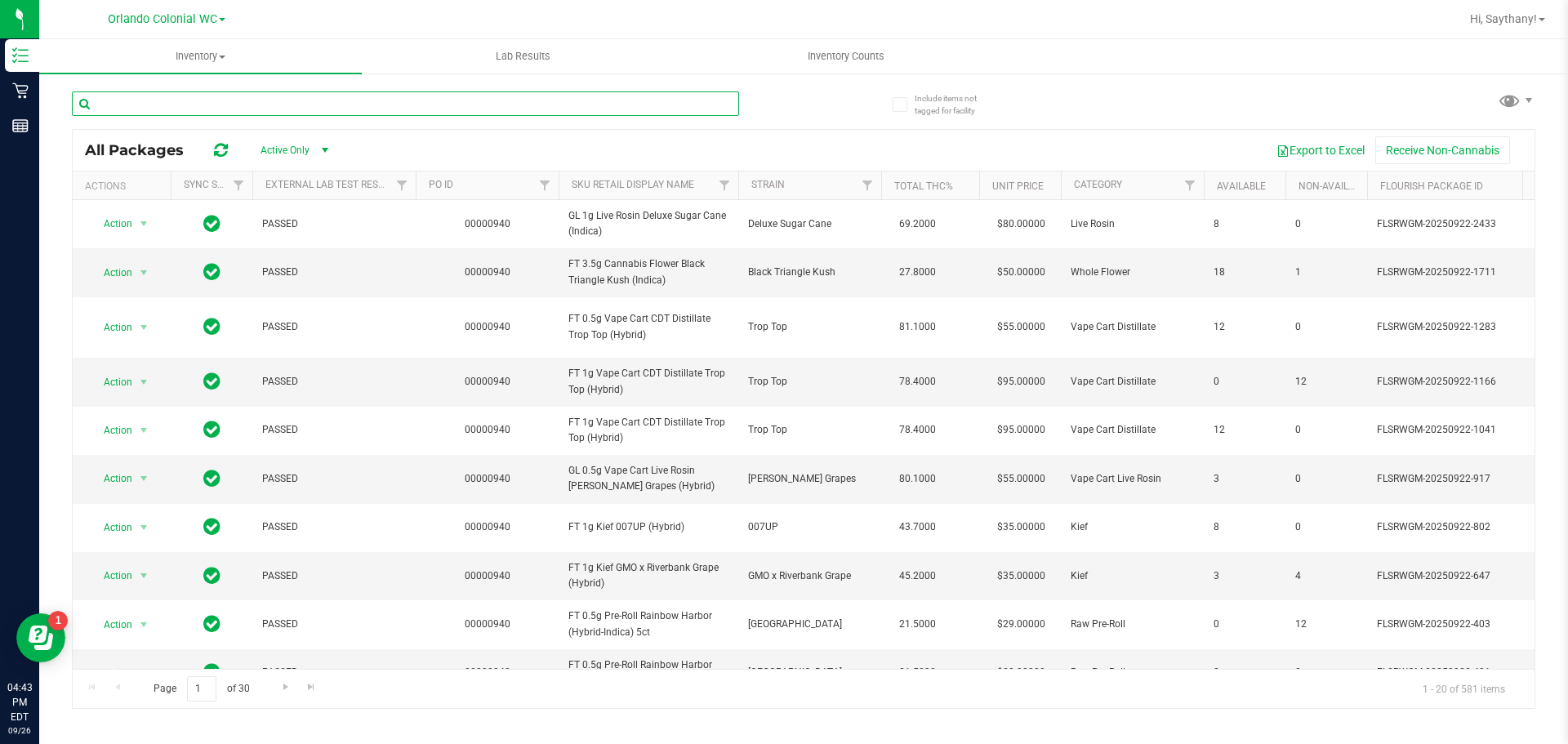
click at [225, 94] on input "text" at bounding box center [406, 104] width 667 height 25
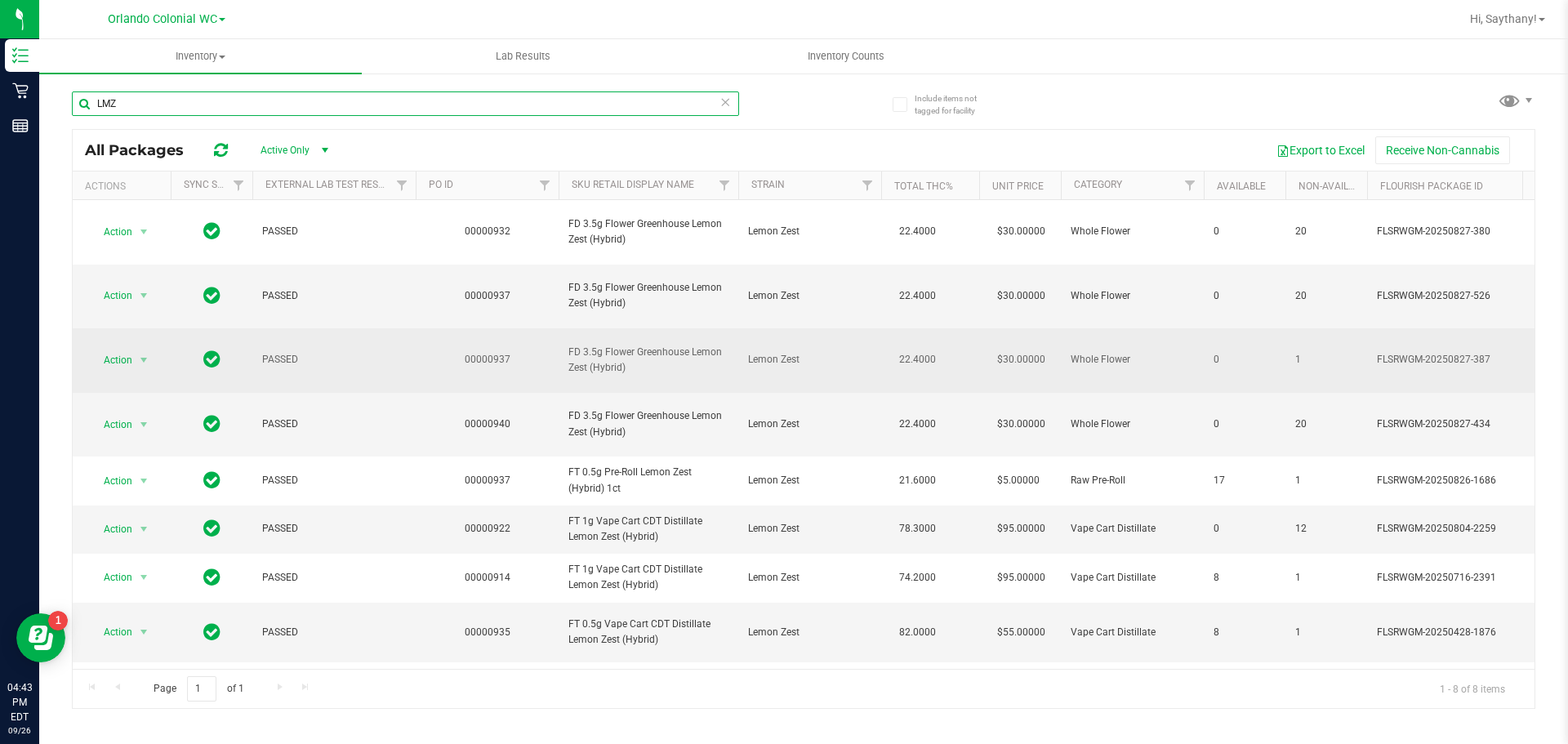
type input "LMZ"
drag, startPoint x: 634, startPoint y: 332, endPoint x: 556, endPoint y: 298, distance: 85.1
click at [556, 328] on tr "Action Action Global inventory Package audit log Print package label Print prod…" at bounding box center [1511, 360] width 2875 height 64
copy tr "FD 3.5g Flower Greenhouse Lemon Zest (Hybrid)"
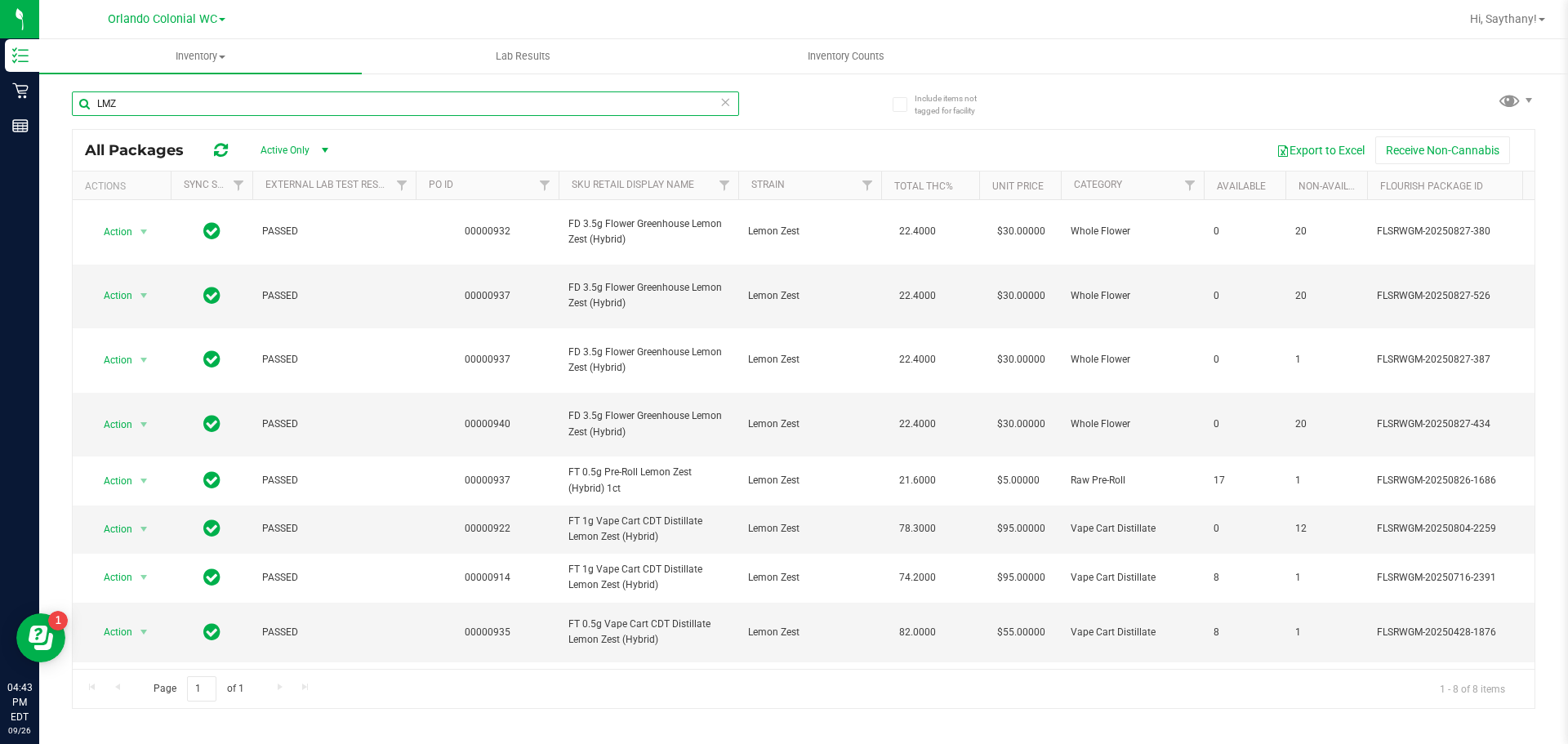
click at [123, 96] on input "LMZ" at bounding box center [406, 104] width 667 height 25
paste input "FD 3.5g Flower Greenhouse Lemon Zest (Hybrid)"
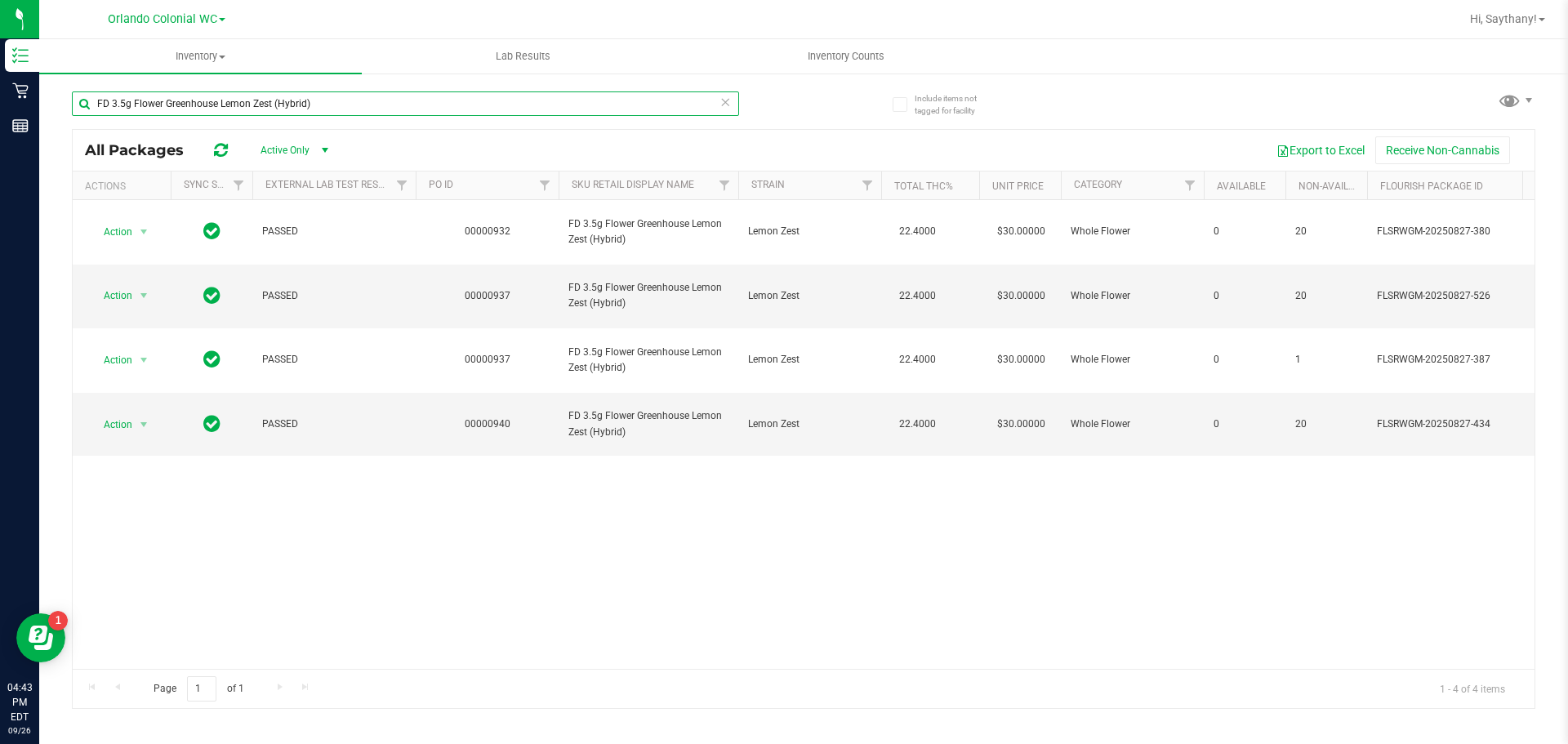
type input "FD 3.5g Flower Greenhouse Lemon Zest (Hybrid)"
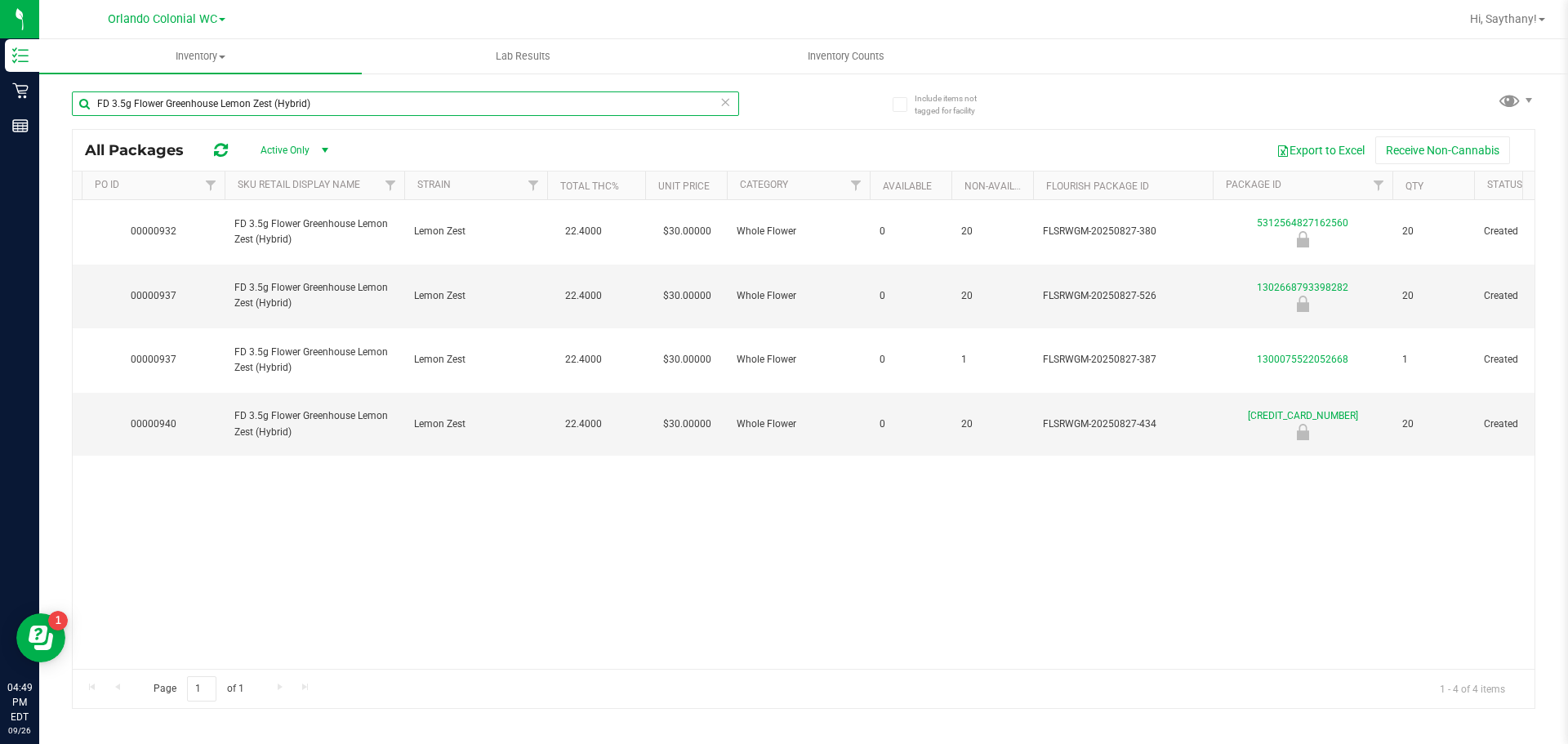
scroll to position [0, 544]
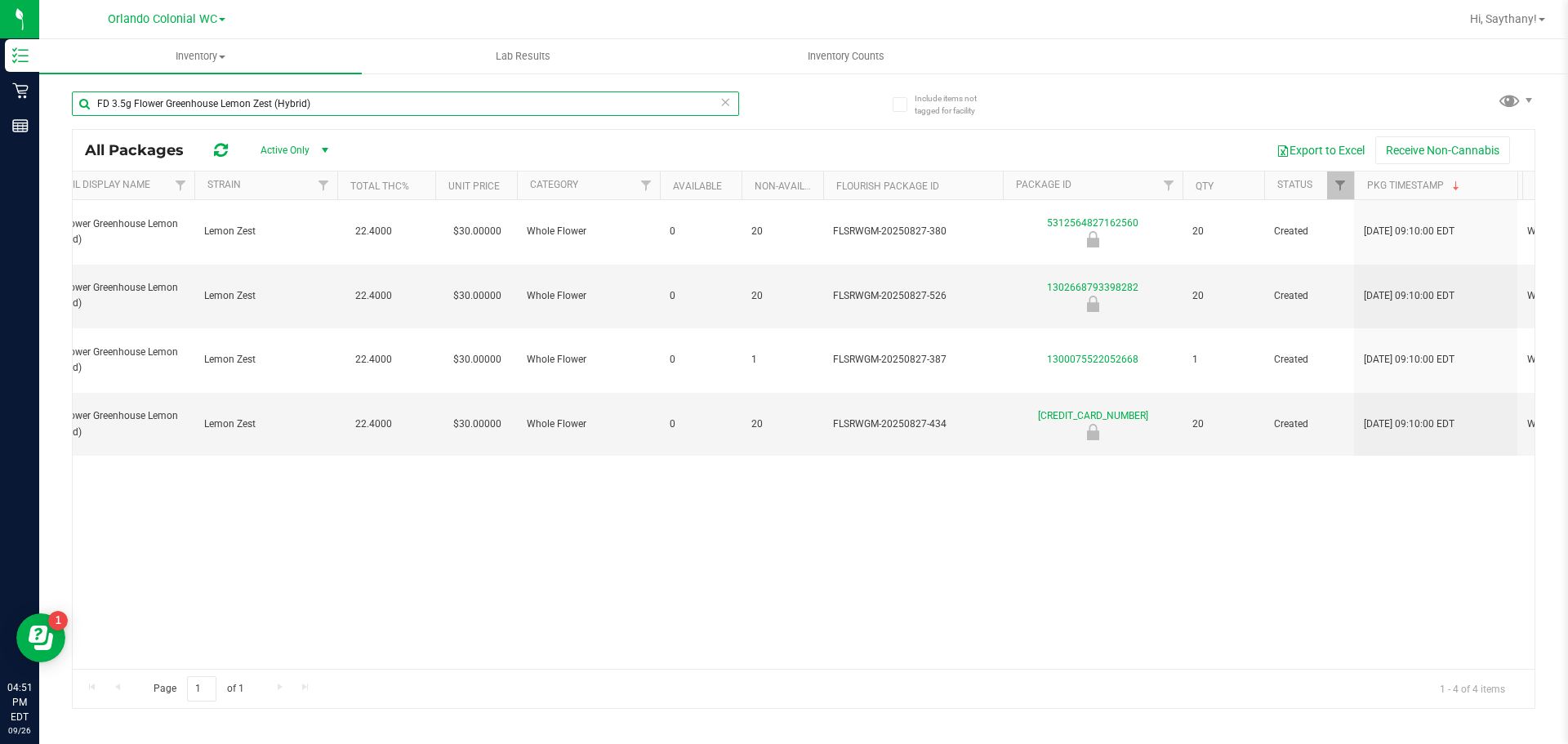
click at [382, 101] on input "FD 3.5g Flower Greenhouse Lemon Zest (Hybrid)" at bounding box center [406, 104] width 667 height 25
type input "a"
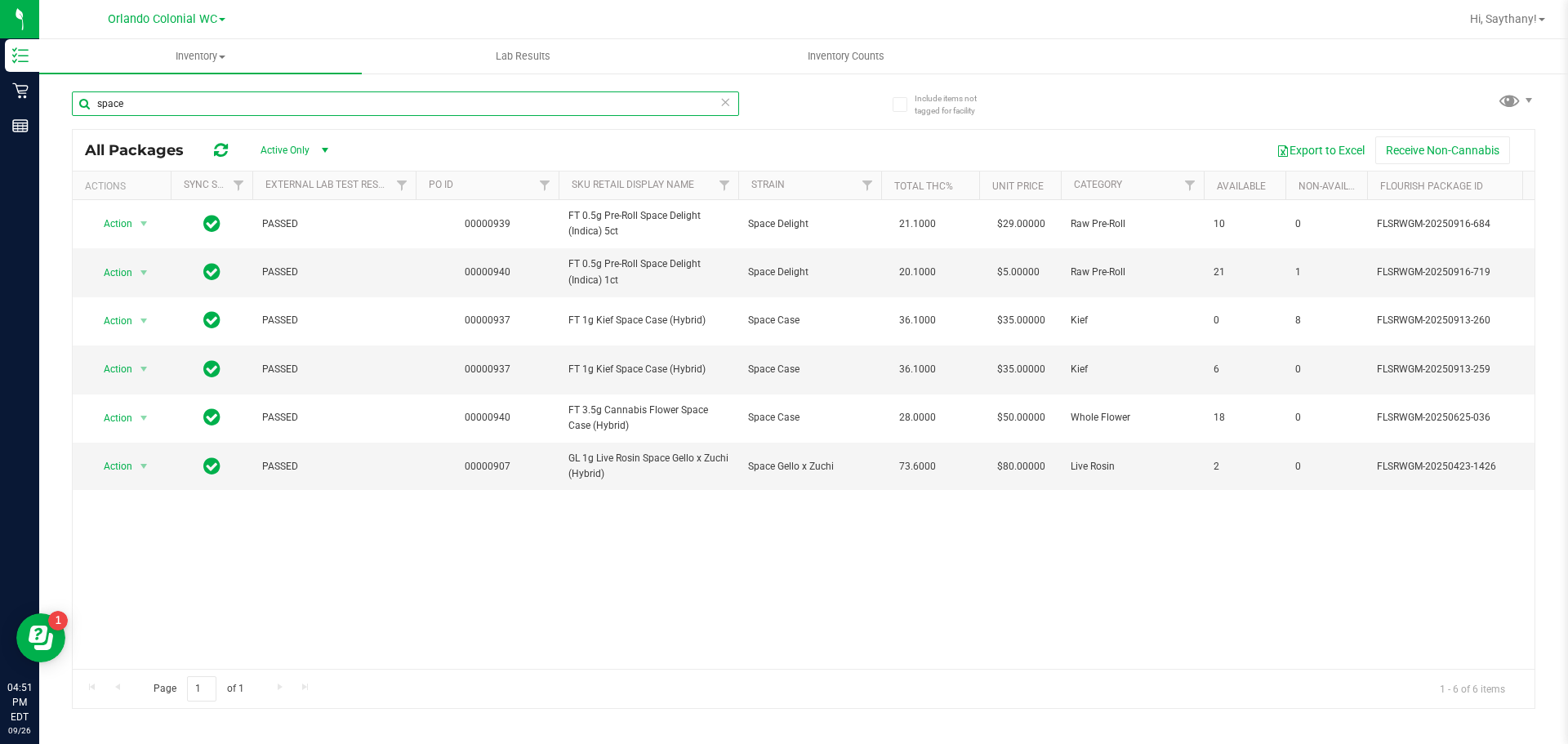
type input "space"
